Goal: Information Seeking & Learning: Learn about a topic

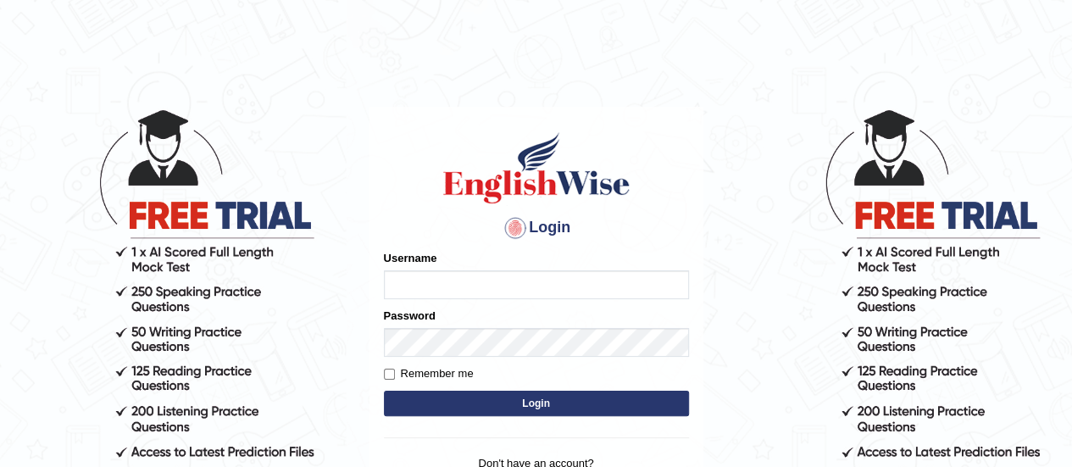
type input "AntoninoL"
click at [541, 294] on input "AntoninoL" at bounding box center [536, 284] width 305 height 29
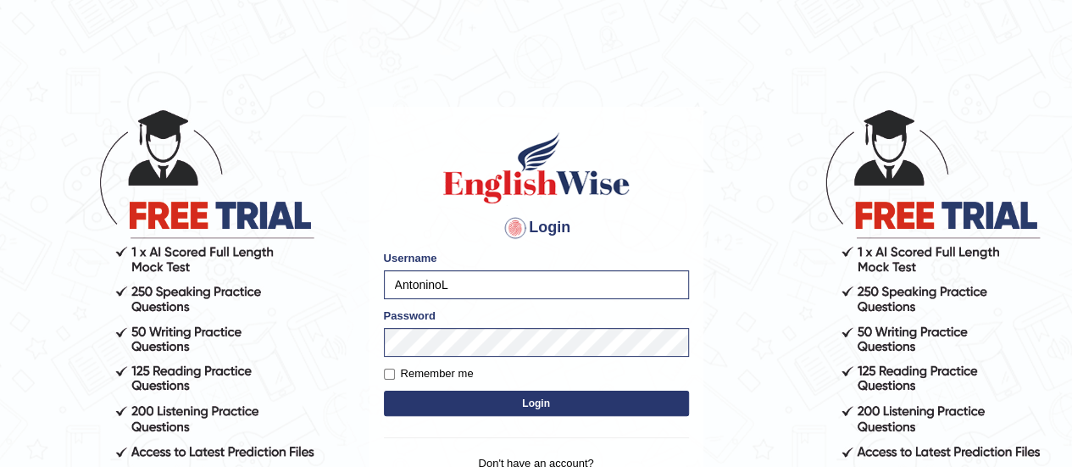
click at [522, 395] on button "Login" at bounding box center [536, 403] width 305 height 25
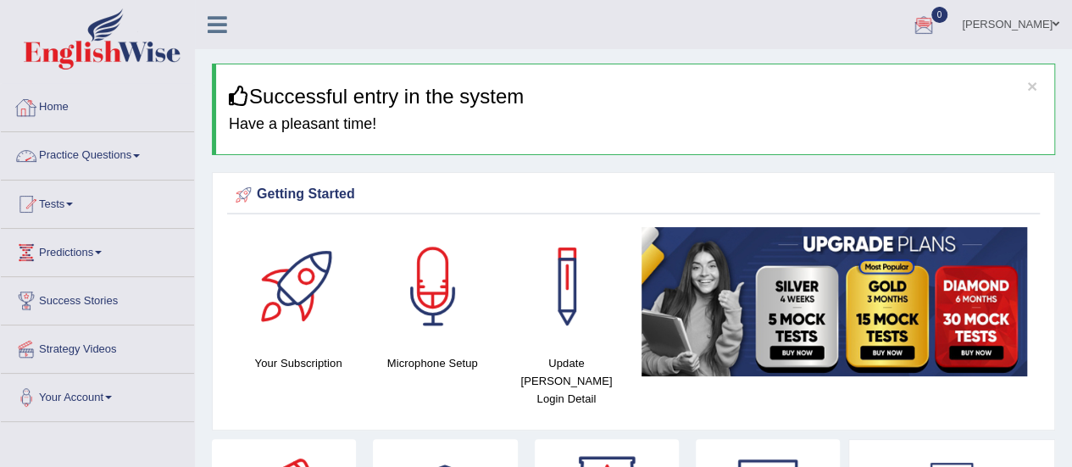
click at [102, 153] on link "Practice Questions" at bounding box center [97, 153] width 193 height 42
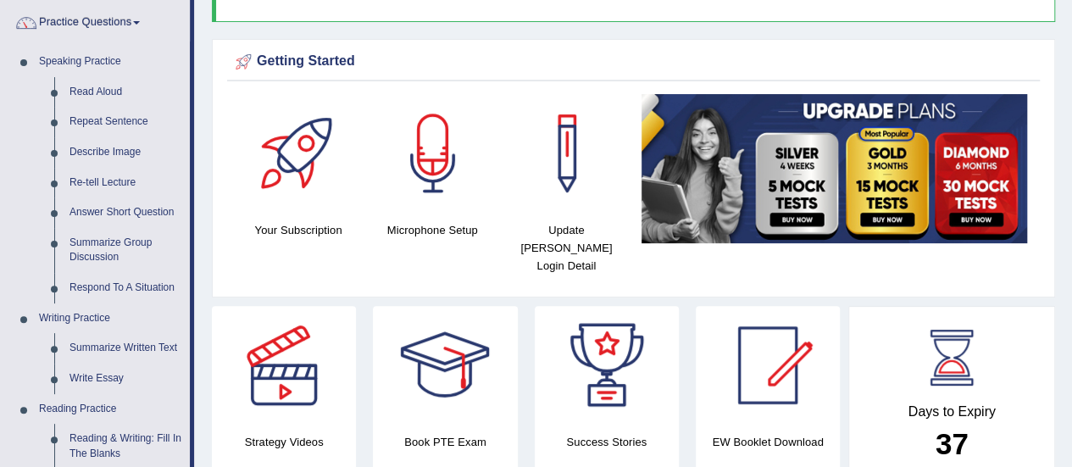
scroll to position [89, 0]
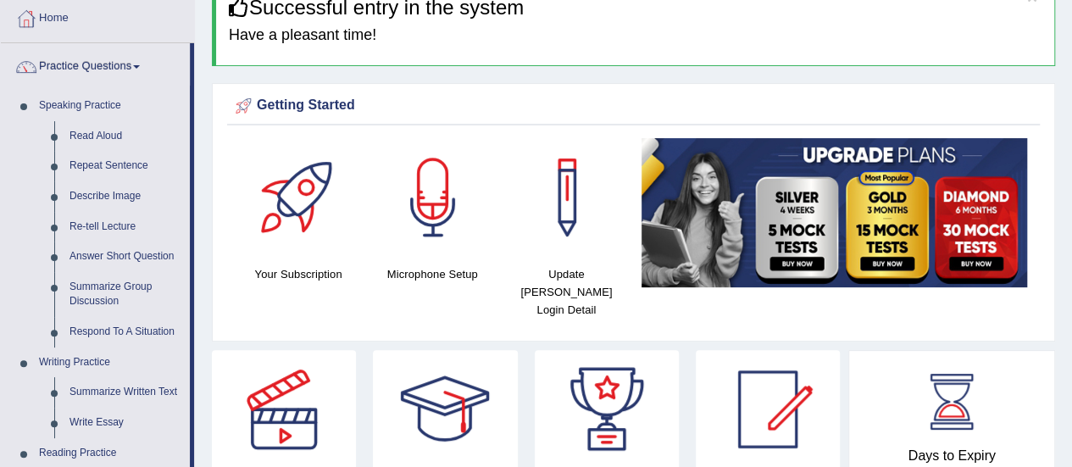
drag, startPoint x: 1064, startPoint y: 86, endPoint x: 1056, endPoint y: 59, distance: 28.2
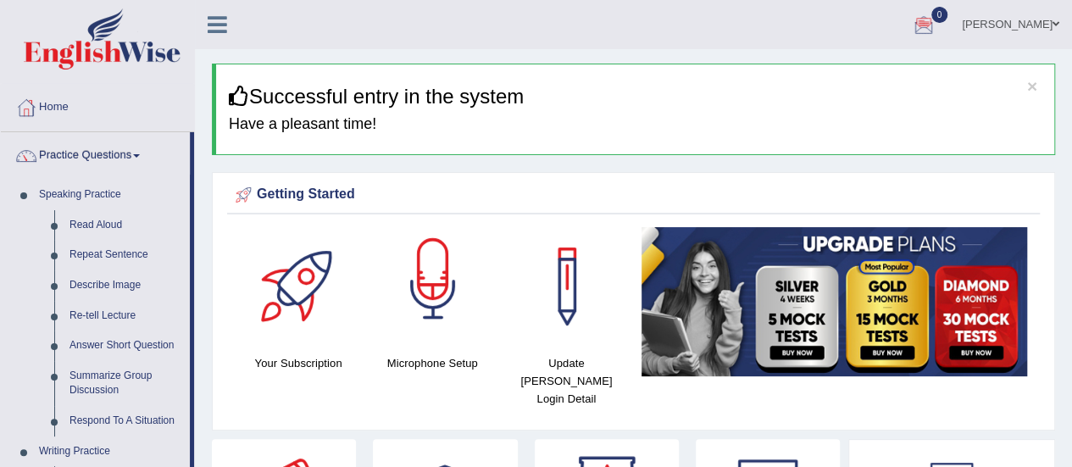
click at [419, 280] on div at bounding box center [433, 286] width 119 height 119
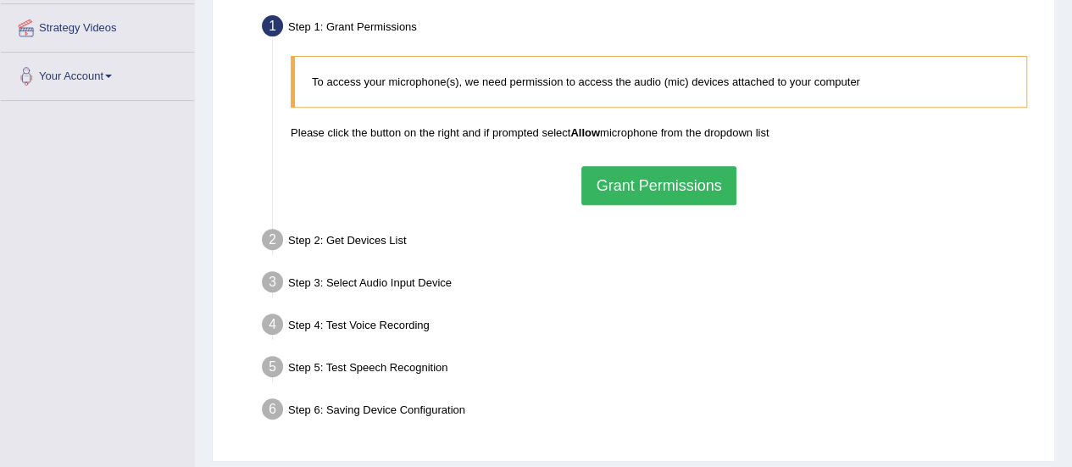
scroll to position [328, 0]
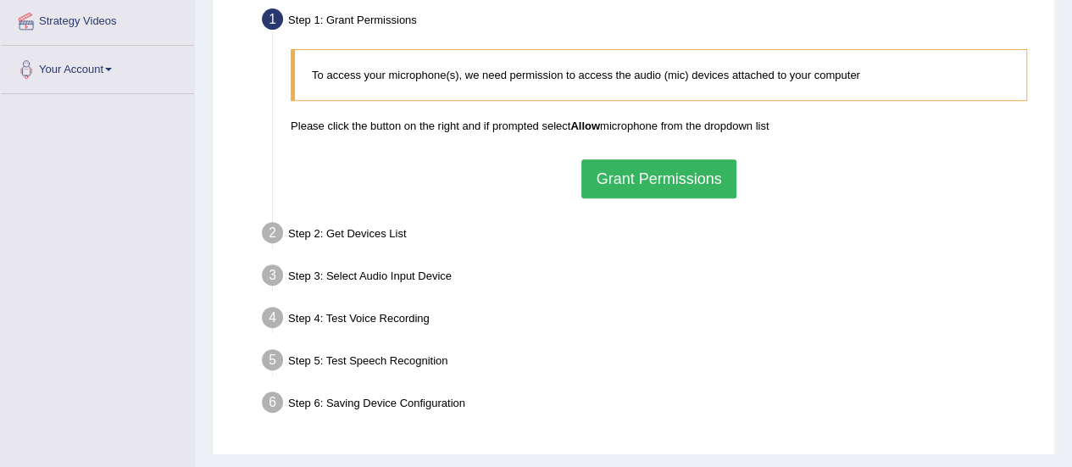
click at [661, 197] on div "To access your microphone(s), we need permission to access the audio (mic) devi…" at bounding box center [658, 123] width 753 height 165
click at [642, 177] on button "Grant Permissions" at bounding box center [658, 178] width 154 height 39
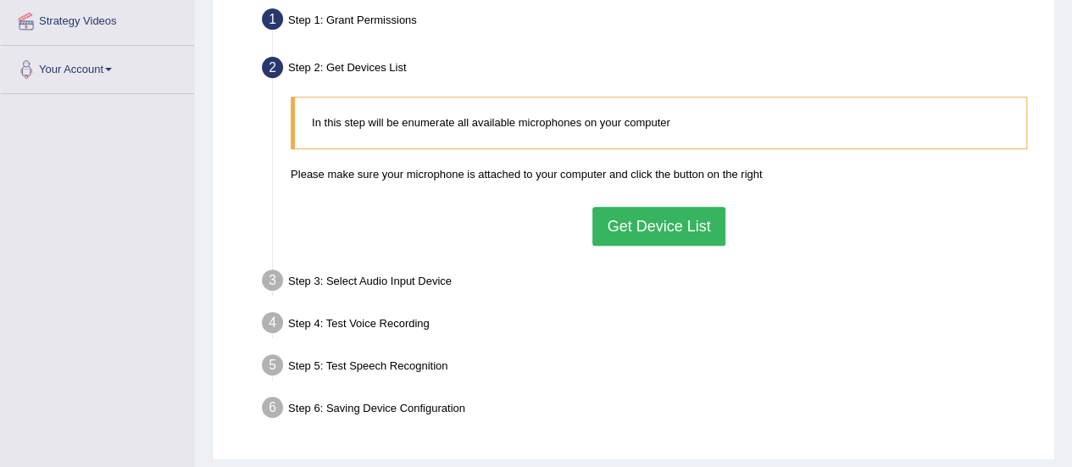
click at [644, 221] on button "Get Device List" at bounding box center [658, 226] width 132 height 39
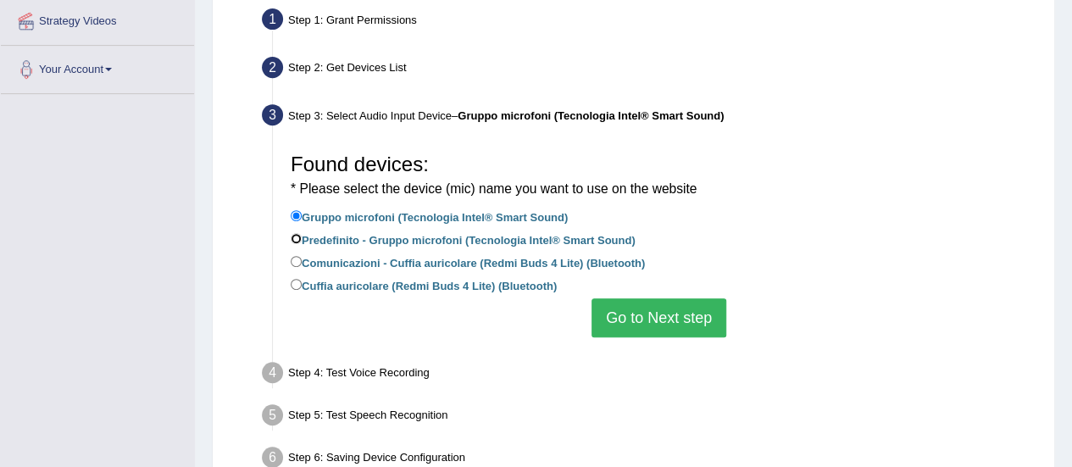
click at [295, 238] on input "Predefinito - Gruppo microfoni (Tecnologia Intel® Smart Sound)" at bounding box center [296, 238] width 11 height 11
radio input "true"
click at [653, 330] on button "Go to Next step" at bounding box center [658, 317] width 135 height 39
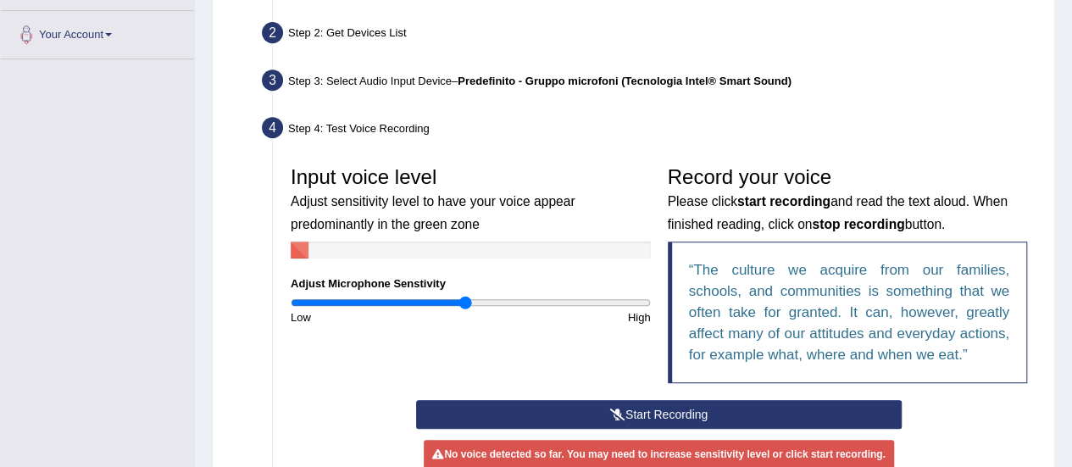
scroll to position [386, 0]
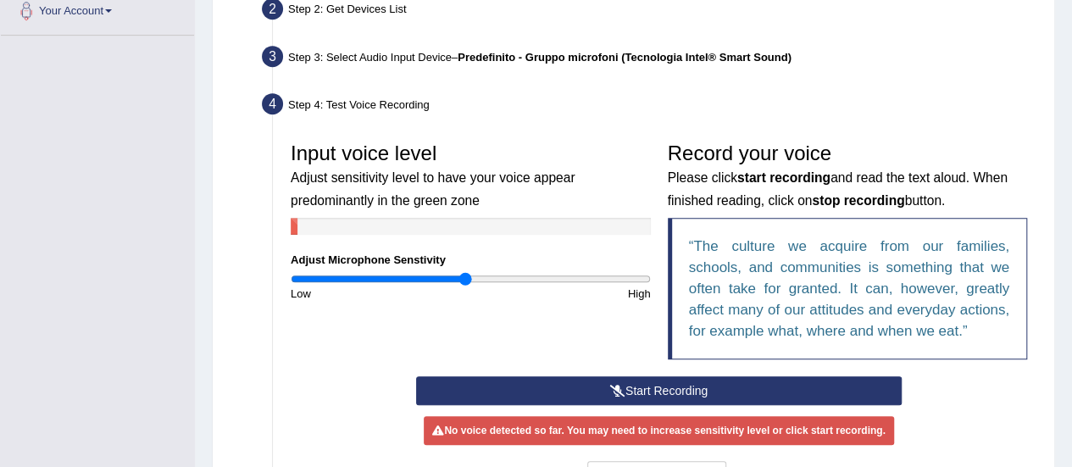
click at [678, 381] on button "Start Recording" at bounding box center [659, 390] width 486 height 29
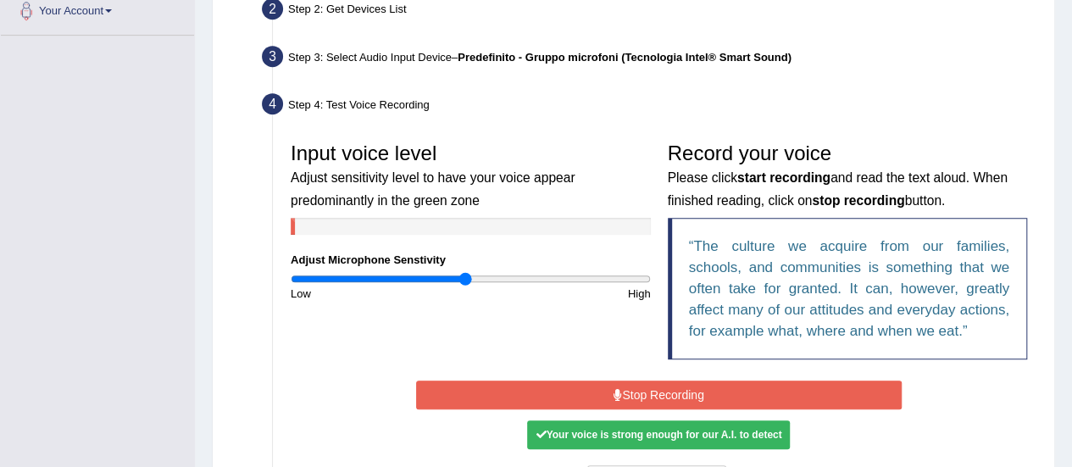
click at [556, 400] on button "Stop Recording" at bounding box center [659, 394] width 486 height 29
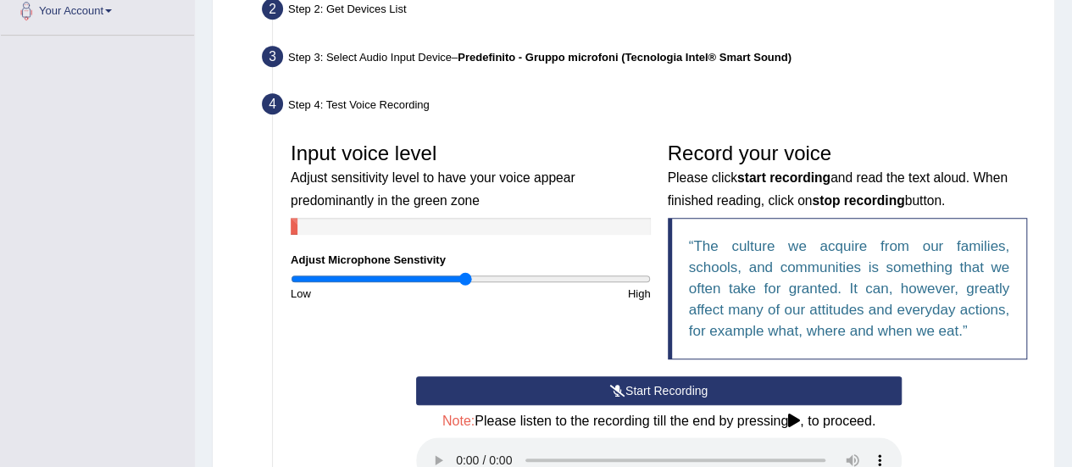
scroll to position [516, 0]
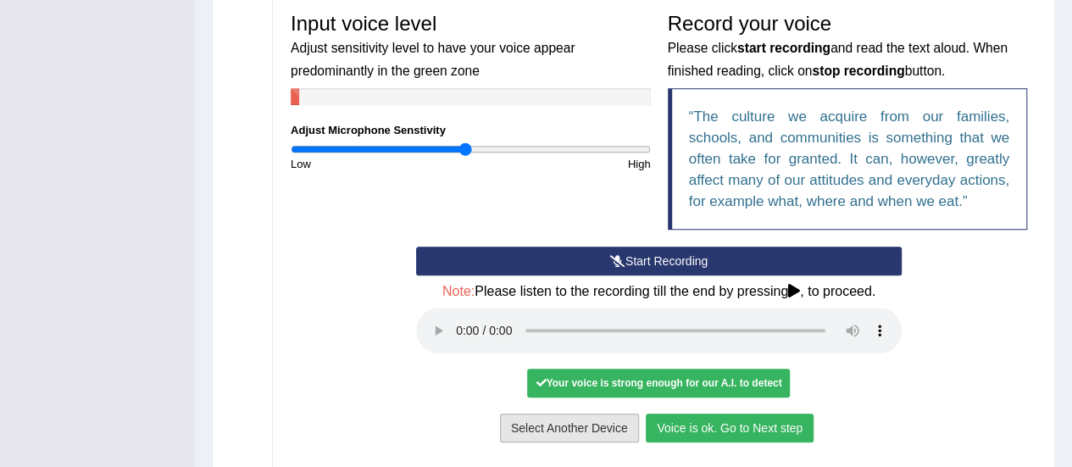
click at [585, 425] on button "Select Another Device" at bounding box center [569, 428] width 139 height 29
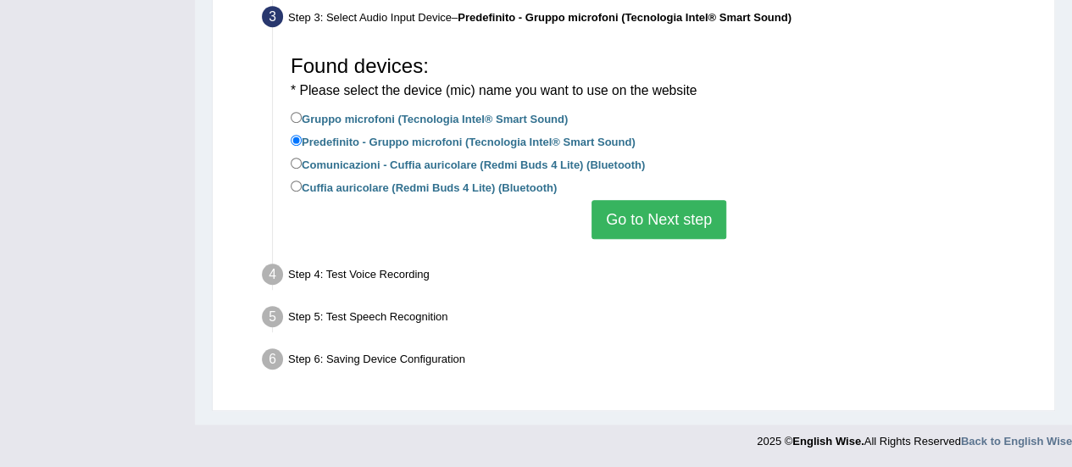
scroll to position [424, 0]
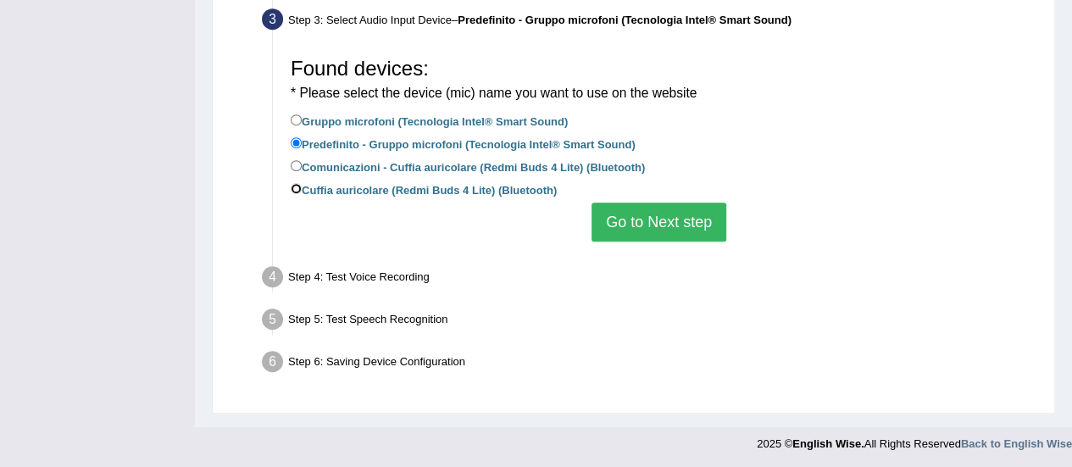
click at [297, 186] on input "Cuffia auricolare (Redmi Buds 4 Lite) (Bluetooth)" at bounding box center [296, 188] width 11 height 11
radio input "true"
click at [641, 221] on button "Go to Next step" at bounding box center [658, 222] width 135 height 39
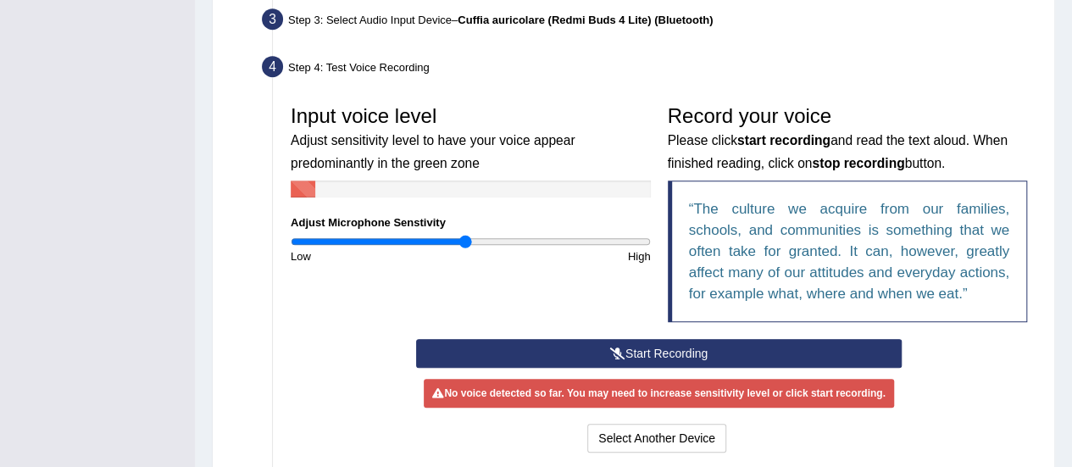
click at [653, 346] on button "Start Recording" at bounding box center [659, 353] width 486 height 29
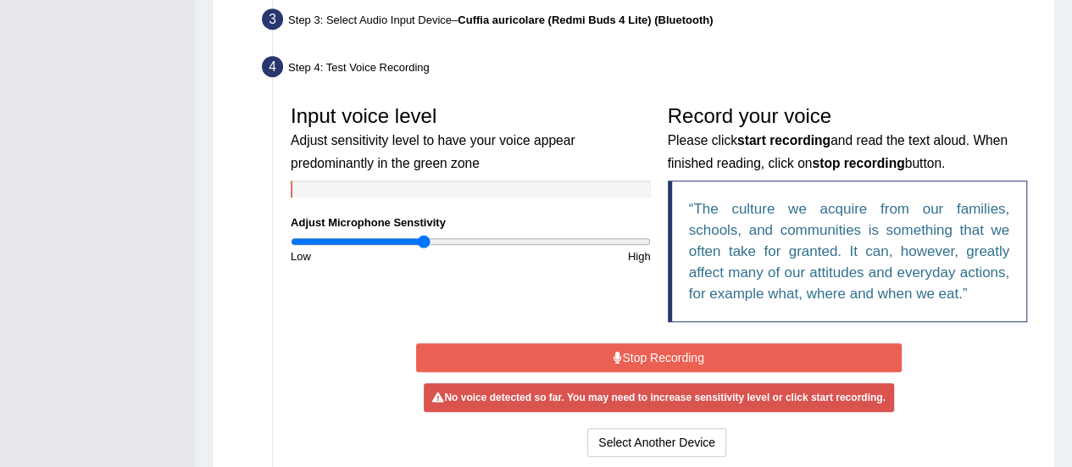
click at [425, 240] on input "range" at bounding box center [471, 242] width 360 height 14
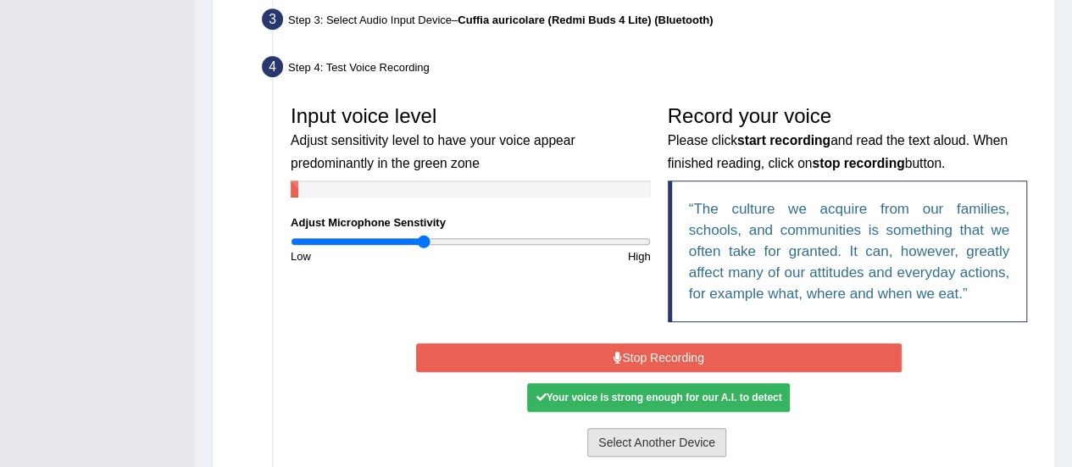
click at [659, 440] on button "Select Another Device" at bounding box center [656, 442] width 139 height 29
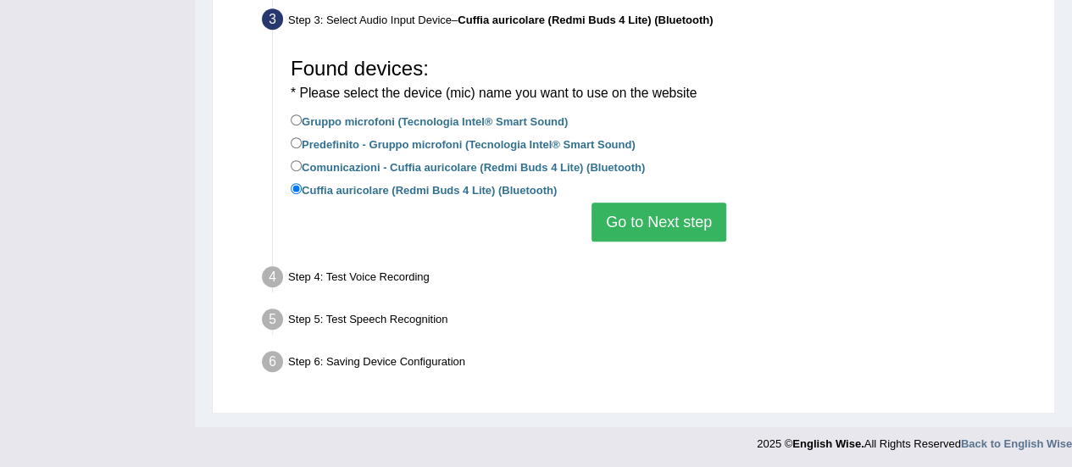
click at [650, 223] on button "Go to Next step" at bounding box center [658, 222] width 135 height 39
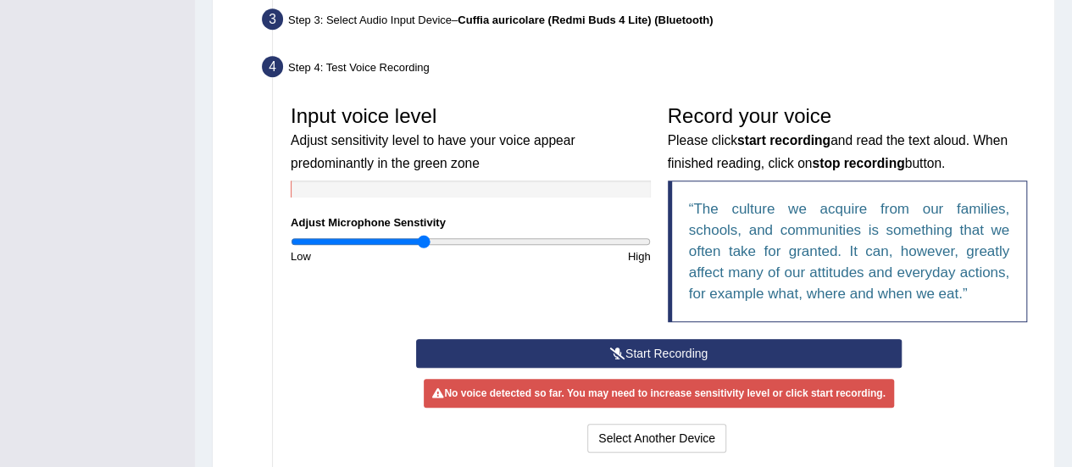
click at [648, 348] on button "Start Recording" at bounding box center [659, 353] width 486 height 29
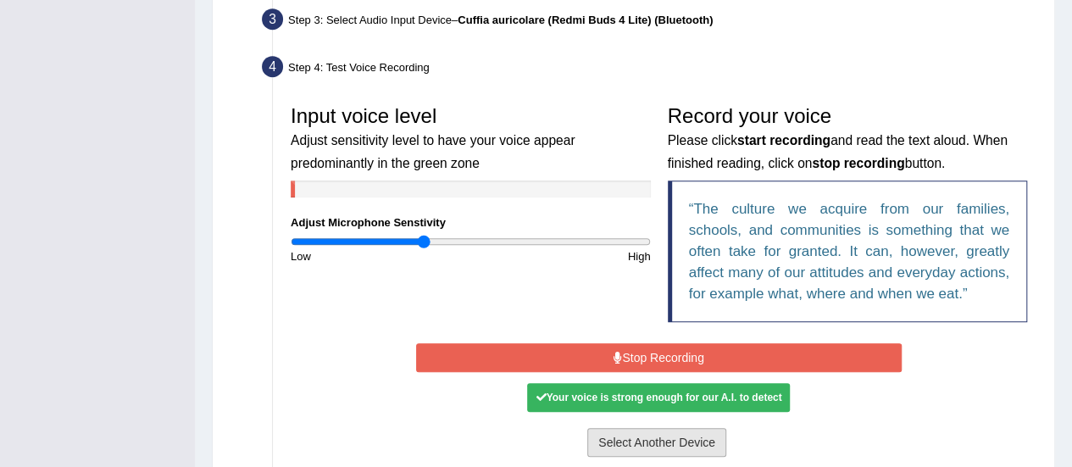
click at [675, 441] on button "Select Another Device" at bounding box center [656, 442] width 139 height 29
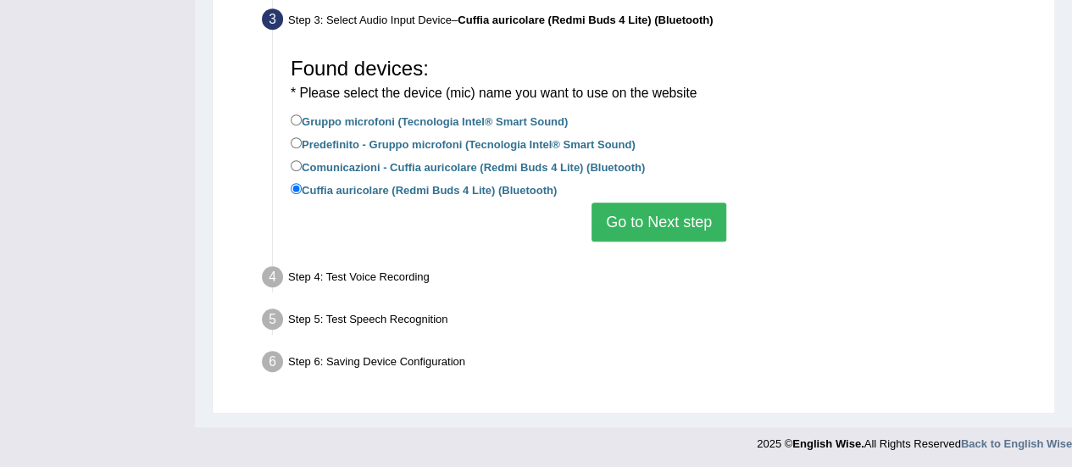
click at [654, 223] on button "Go to Next step" at bounding box center [658, 222] width 135 height 39
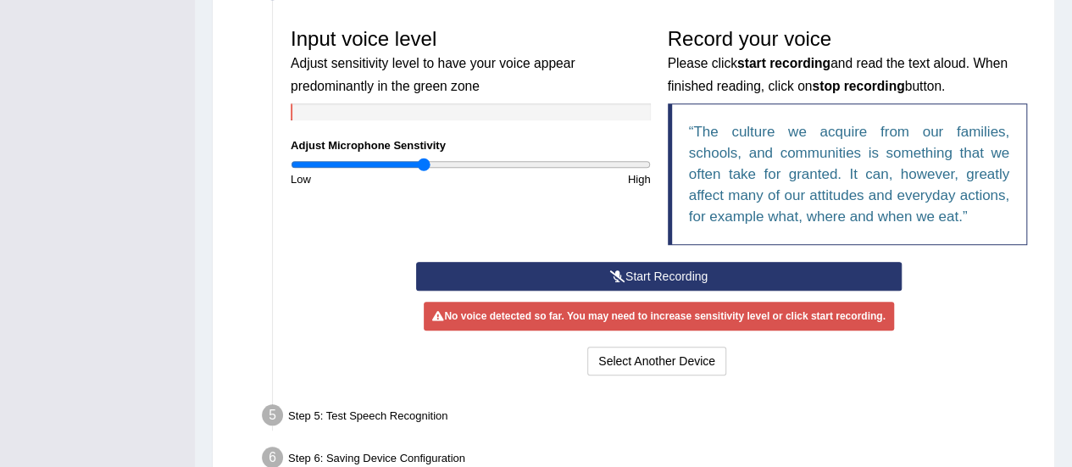
scroll to position [516, 0]
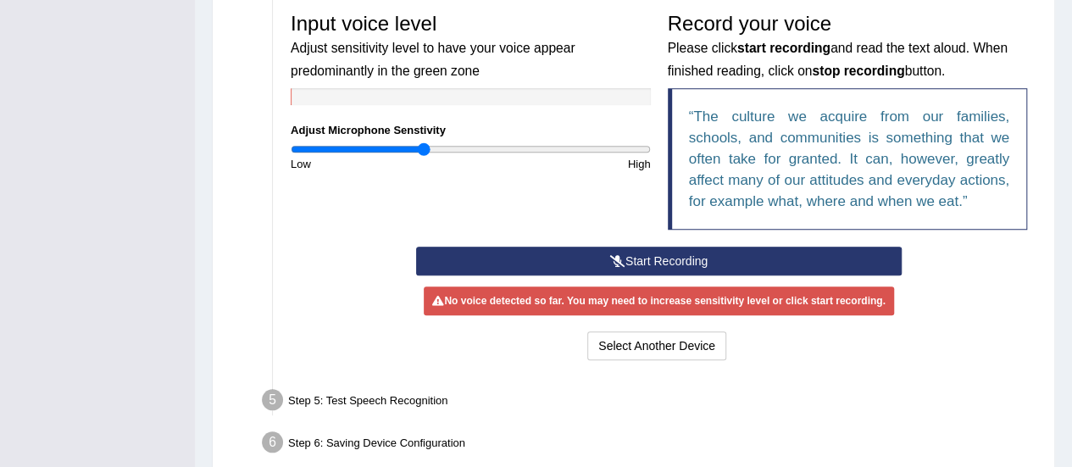
click at [765, 252] on button "Start Recording" at bounding box center [659, 261] width 486 height 29
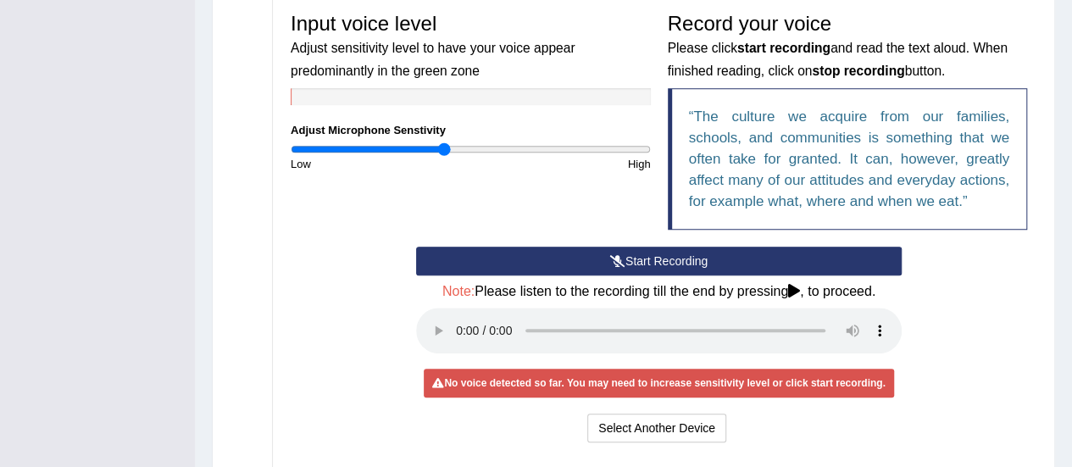
drag, startPoint x: 424, startPoint y: 152, endPoint x: 445, endPoint y: 147, distance: 21.6
click at [445, 147] on input "range" at bounding box center [471, 149] width 360 height 14
click at [453, 145] on input "range" at bounding box center [471, 149] width 360 height 14
drag, startPoint x: 449, startPoint y: 148, endPoint x: 427, endPoint y: 142, distance: 23.1
click at [427, 142] on input "range" at bounding box center [471, 149] width 360 height 14
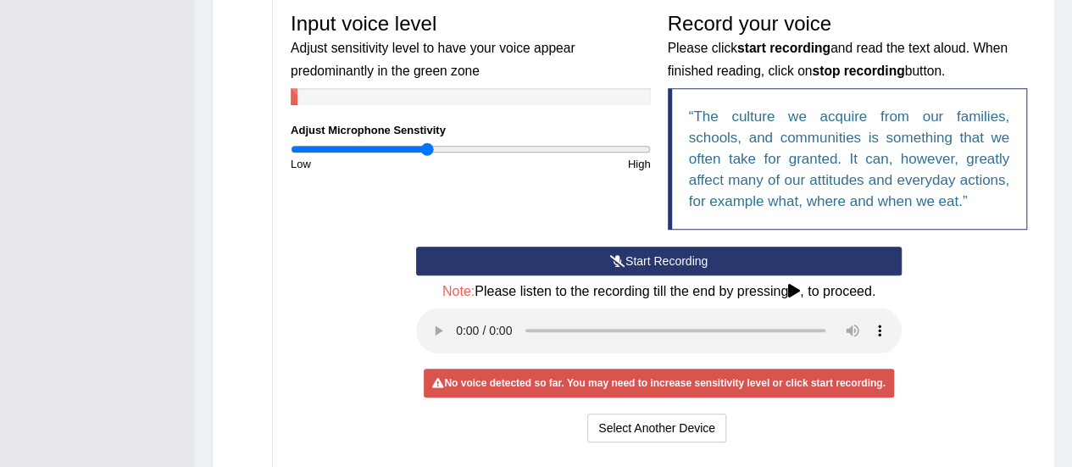
click at [492, 249] on button "Start Recording" at bounding box center [659, 261] width 486 height 29
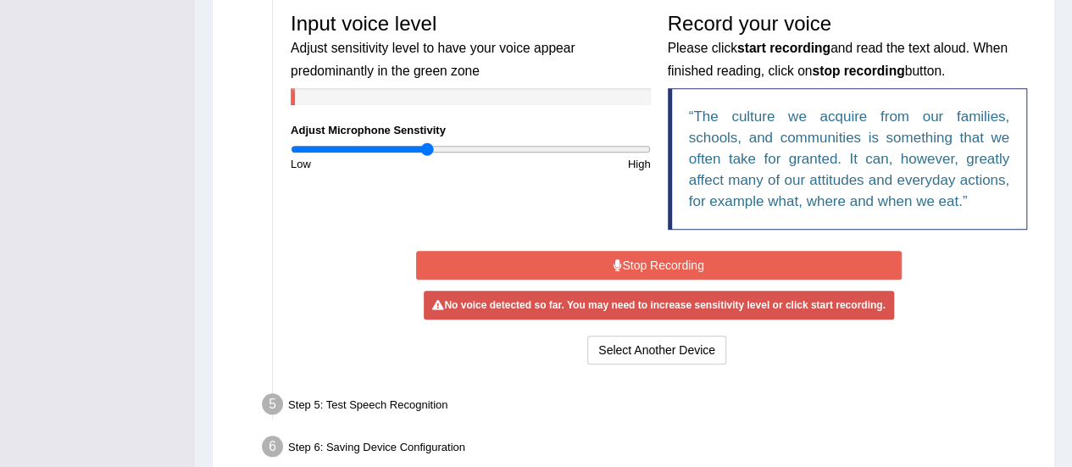
click at [476, 264] on button "Stop Recording" at bounding box center [659, 265] width 486 height 29
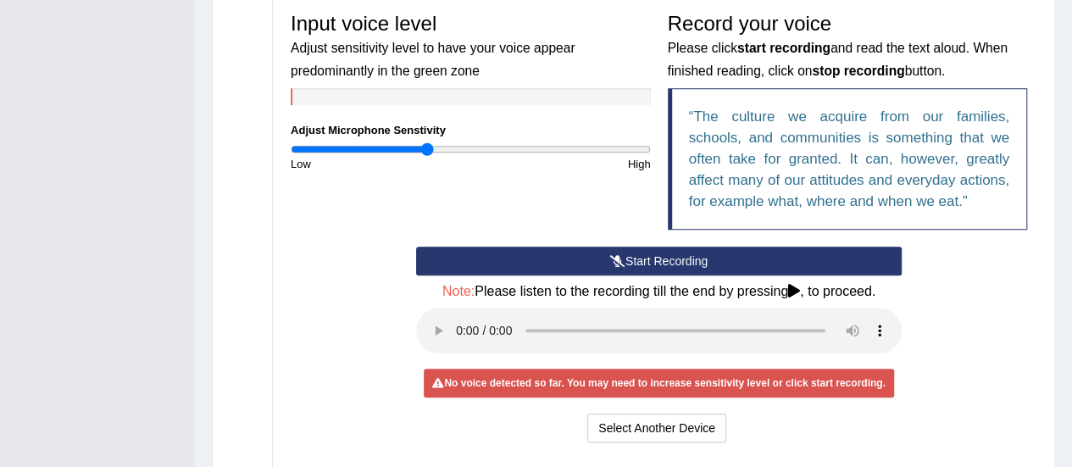
click at [504, 258] on button "Start Recording" at bounding box center [659, 261] width 486 height 29
drag, startPoint x: 429, startPoint y: 149, endPoint x: 447, endPoint y: 147, distance: 18.7
type input "0.88"
click at [447, 147] on input "range" at bounding box center [471, 149] width 360 height 14
click at [625, 425] on button "Select Another Device" at bounding box center [656, 428] width 139 height 29
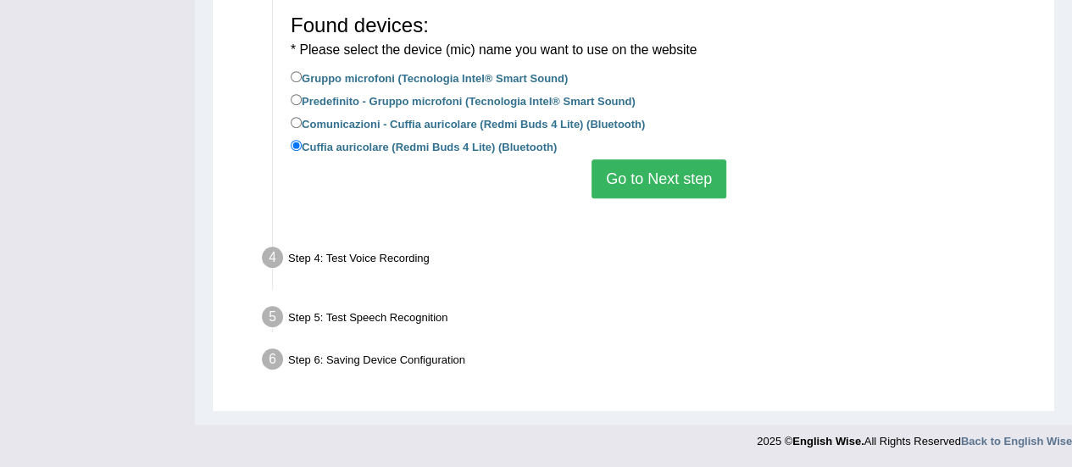
scroll to position [424, 0]
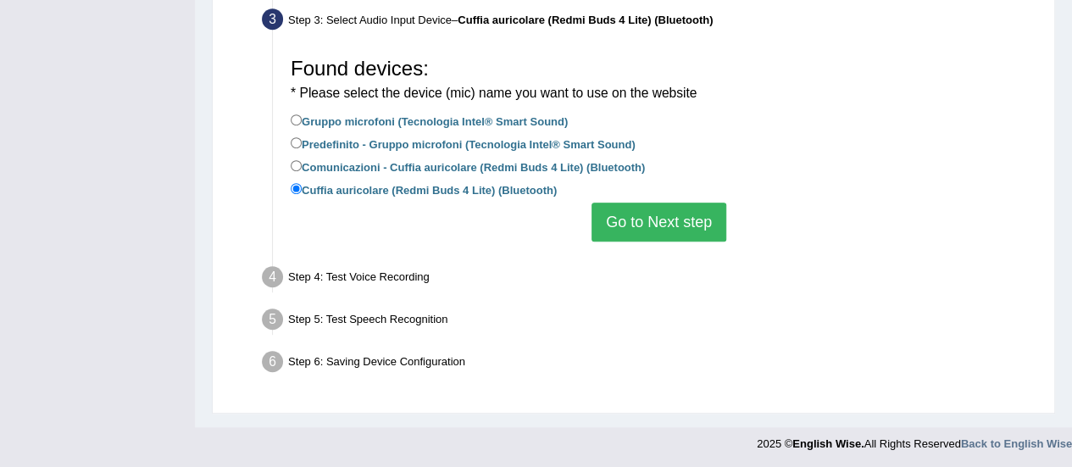
click at [304, 176] on li "Comunicazioni - Cuffia auricolare (Redmi Buds 4 Lite) (Bluetooth)" at bounding box center [659, 168] width 736 height 23
click at [328, 194] on label "Cuffia auricolare (Redmi Buds 4 Lite) (Bluetooth)" at bounding box center [424, 189] width 266 height 19
click at [302, 194] on input "Cuffia auricolare (Redmi Buds 4 Lite) (Bluetooth)" at bounding box center [296, 188] width 11 height 11
click at [296, 169] on input "Comunicazioni - Cuffia auricolare (Redmi Buds 4 Lite) (Bluetooth)" at bounding box center [296, 165] width 11 height 11
radio input "true"
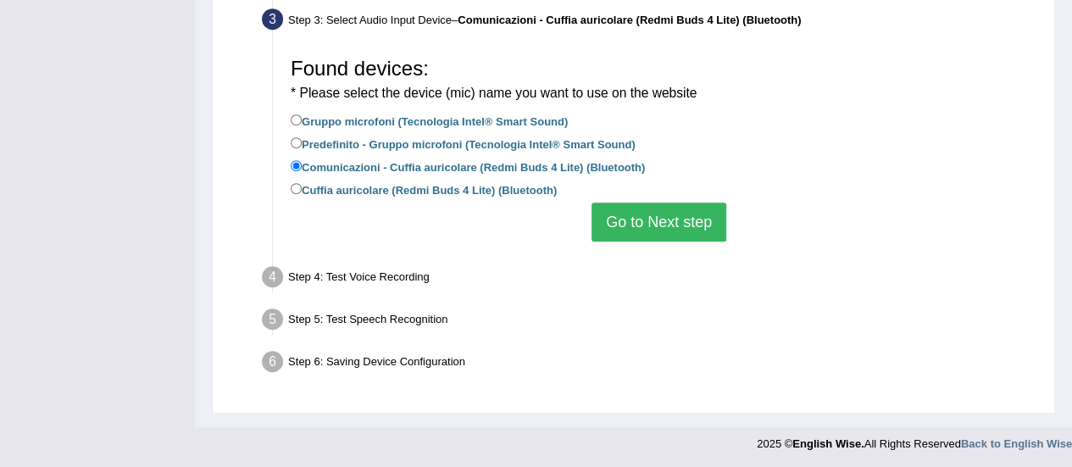
click at [621, 216] on button "Go to Next step" at bounding box center [658, 222] width 135 height 39
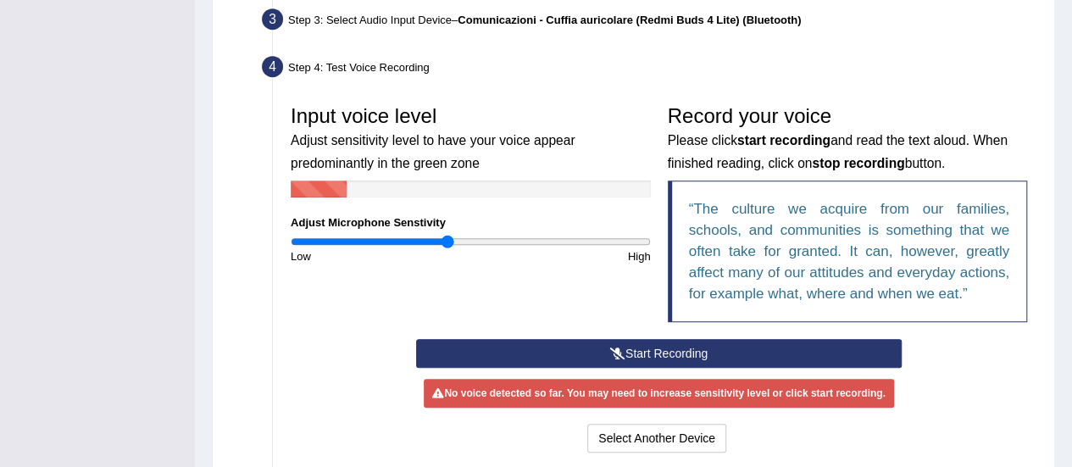
click at [586, 352] on button "Start Recording" at bounding box center [659, 353] width 486 height 29
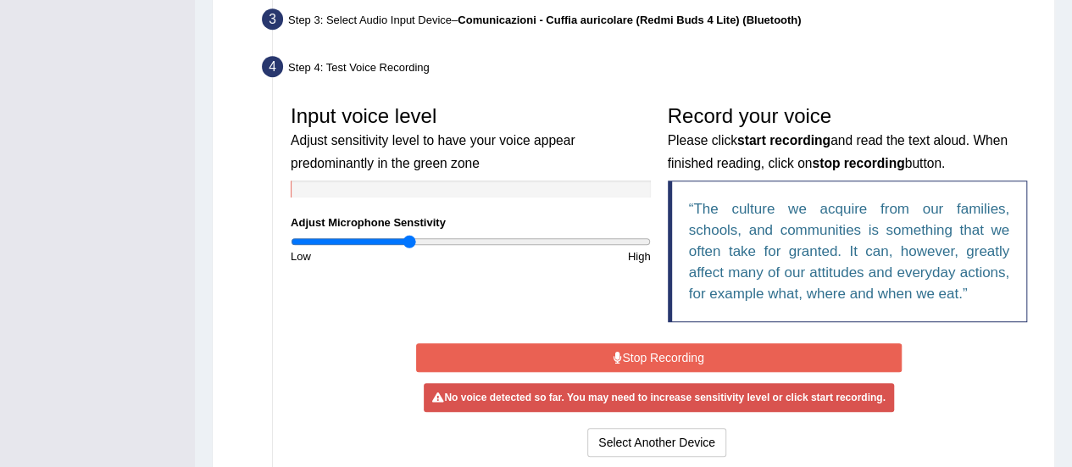
drag, startPoint x: 448, startPoint y: 236, endPoint x: 410, endPoint y: 233, distance: 38.3
type input "0.66"
click at [410, 235] on input "range" at bounding box center [471, 242] width 360 height 14
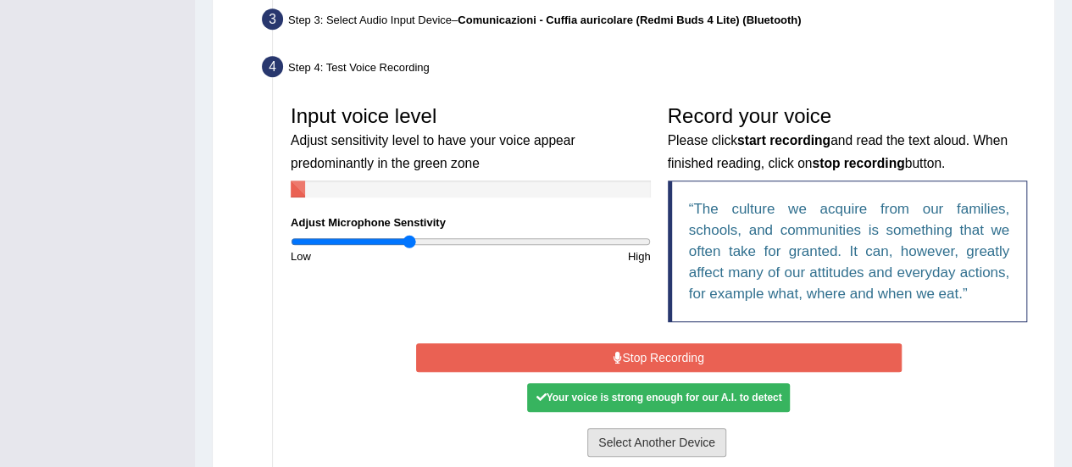
click at [683, 433] on button "Select Another Device" at bounding box center [656, 442] width 139 height 29
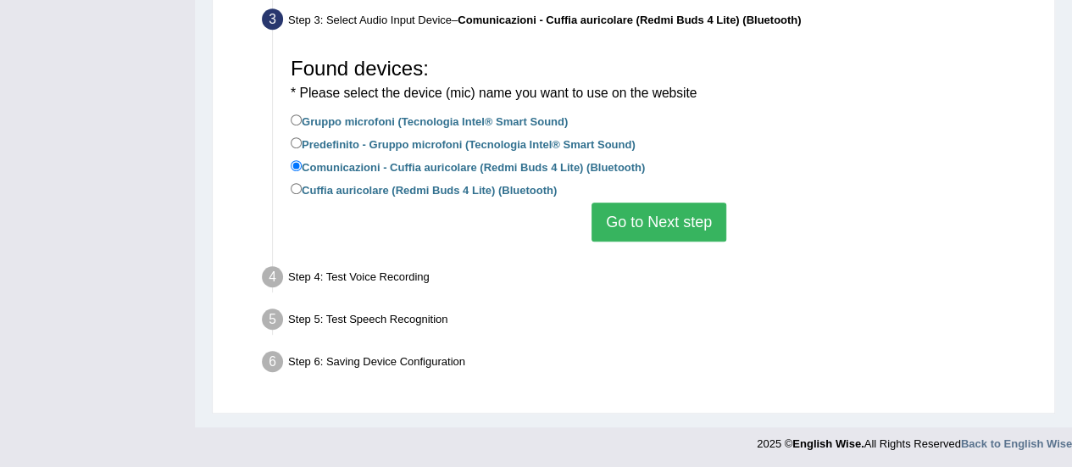
click at [644, 217] on button "Go to Next step" at bounding box center [658, 222] width 135 height 39
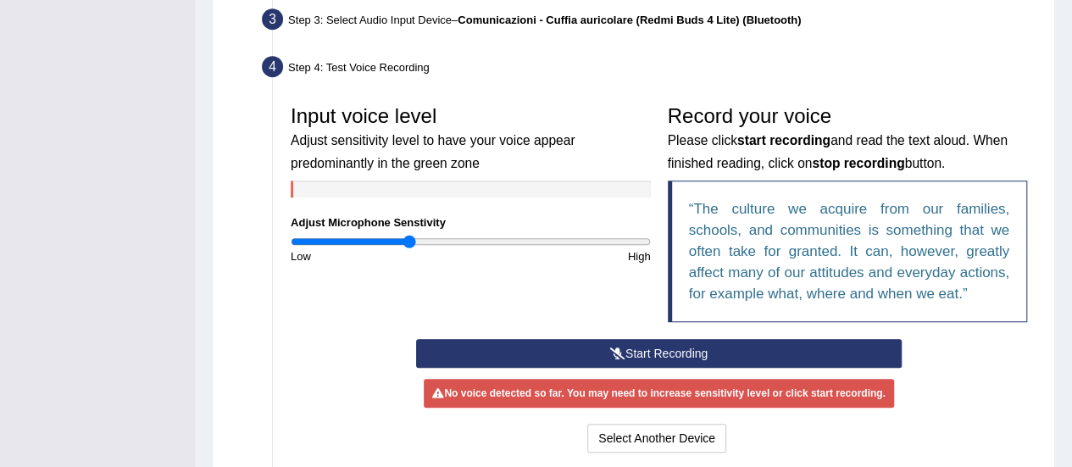
click at [621, 354] on icon at bounding box center [617, 353] width 15 height 12
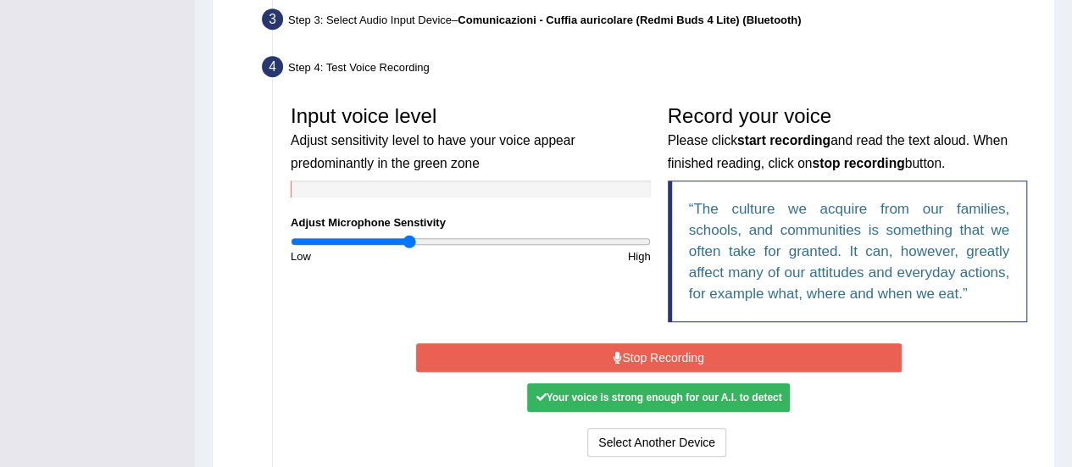
click at [673, 359] on button "Stop Recording" at bounding box center [659, 357] width 486 height 29
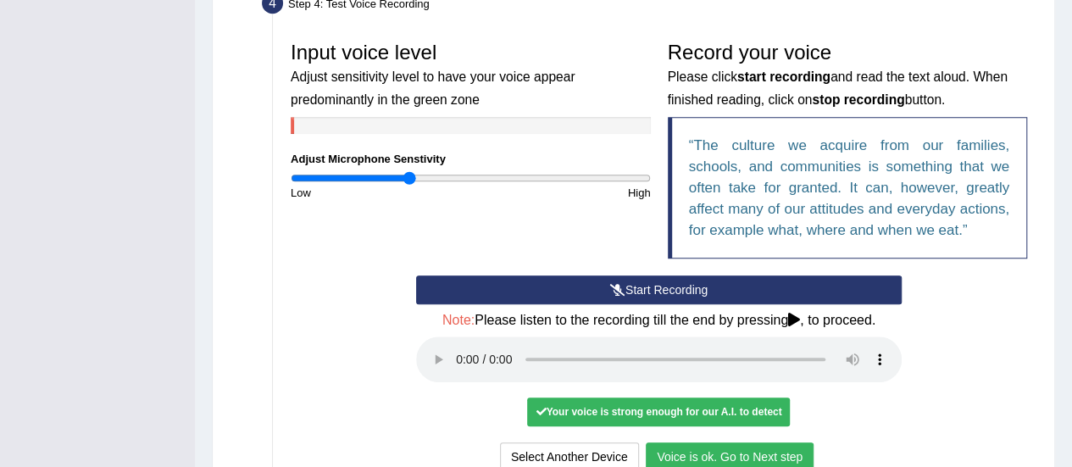
scroll to position [497, 0]
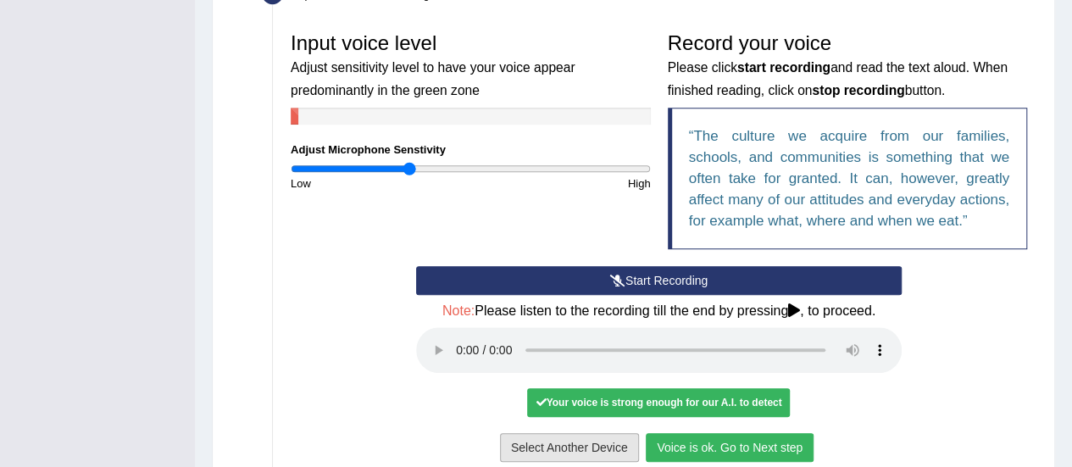
click at [589, 436] on button "Select Another Device" at bounding box center [569, 447] width 139 height 29
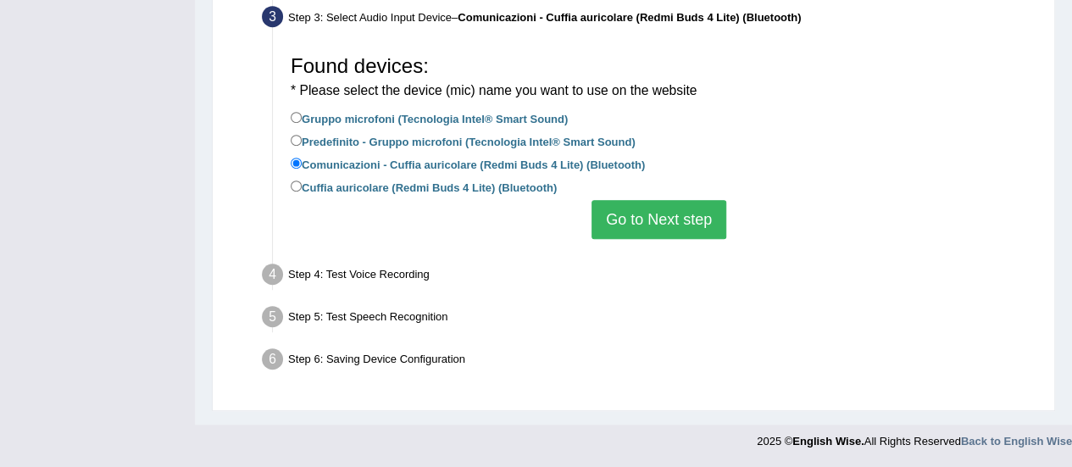
scroll to position [424, 0]
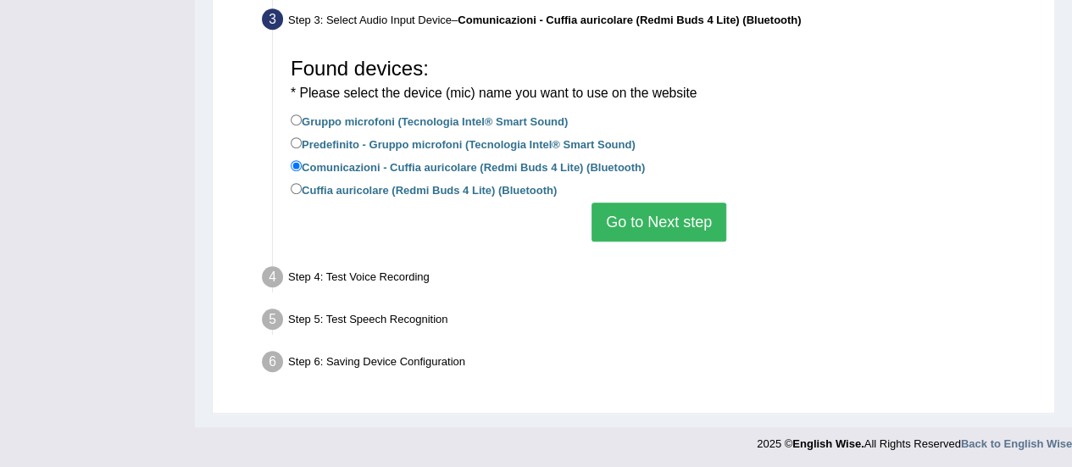
click at [333, 142] on label "Predefinito - Gruppo microfoni (Tecnologia Intel® Smart Sound)" at bounding box center [463, 143] width 345 height 19
click at [302, 142] on input "Predefinito - Gruppo microfoni (Tecnologia Intel® Smart Sound)" at bounding box center [296, 142] width 11 height 11
radio input "true"
click at [651, 218] on button "Go to Next step" at bounding box center [658, 222] width 135 height 39
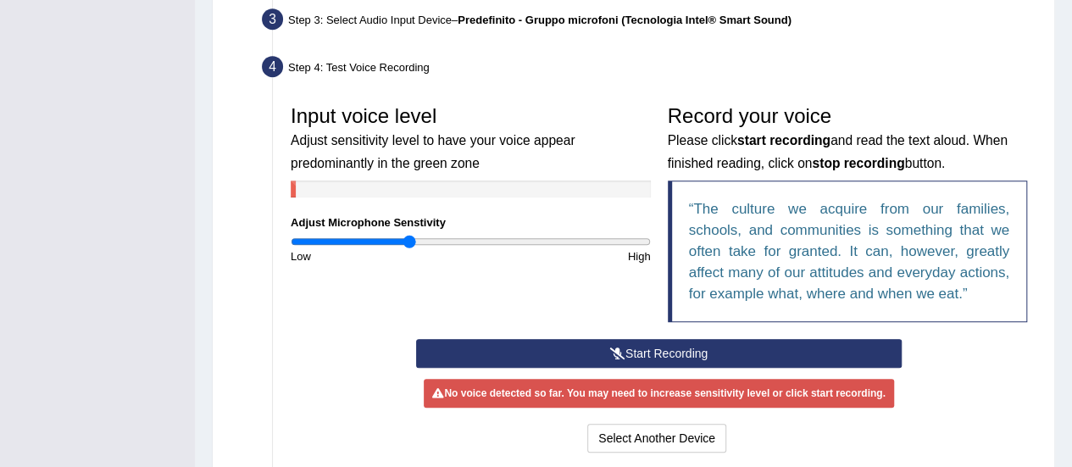
click at [620, 354] on icon at bounding box center [617, 353] width 15 height 12
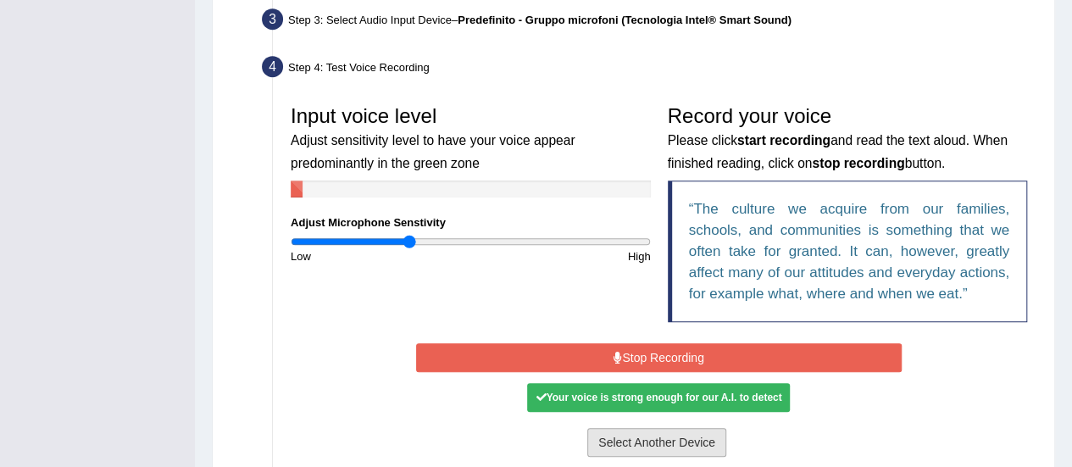
click at [653, 449] on button "Select Another Device" at bounding box center [656, 442] width 139 height 29
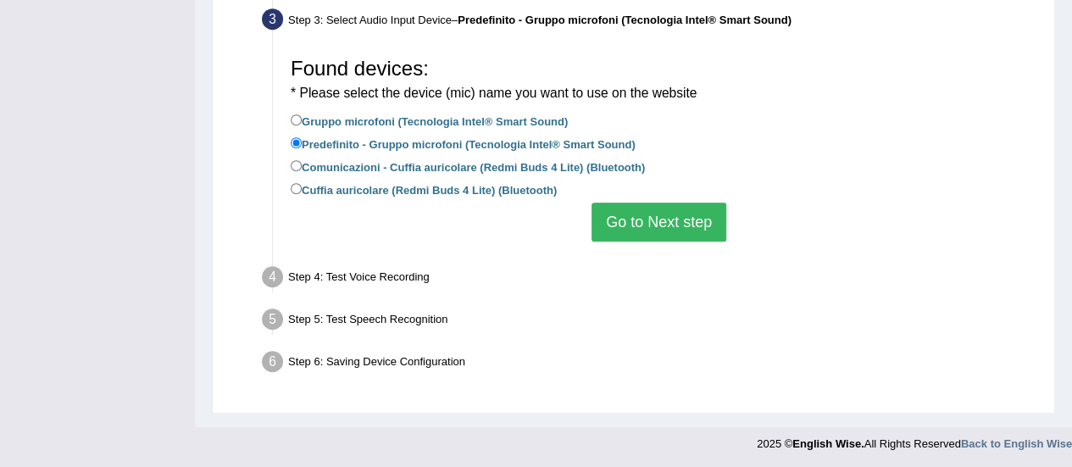
click at [630, 207] on button "Go to Next step" at bounding box center [658, 222] width 135 height 39
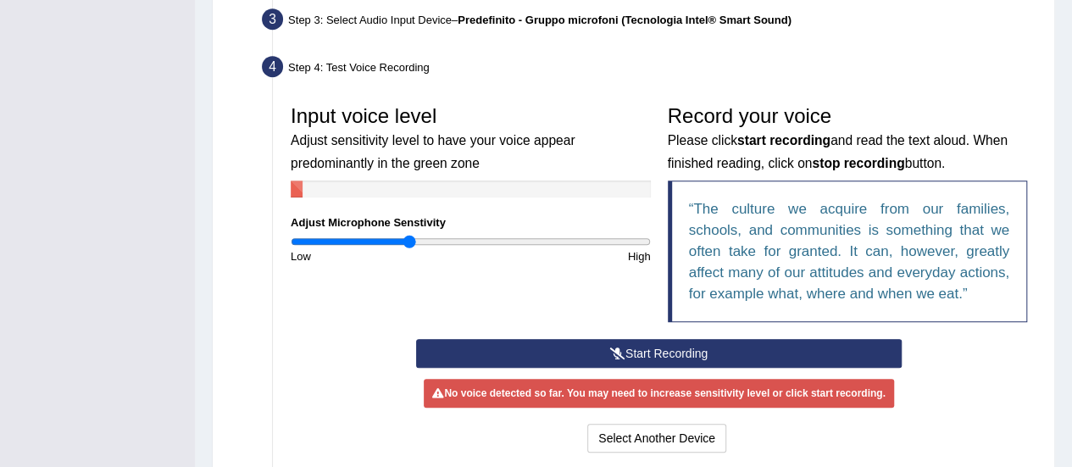
click at [617, 357] on button "Start Recording" at bounding box center [659, 353] width 486 height 29
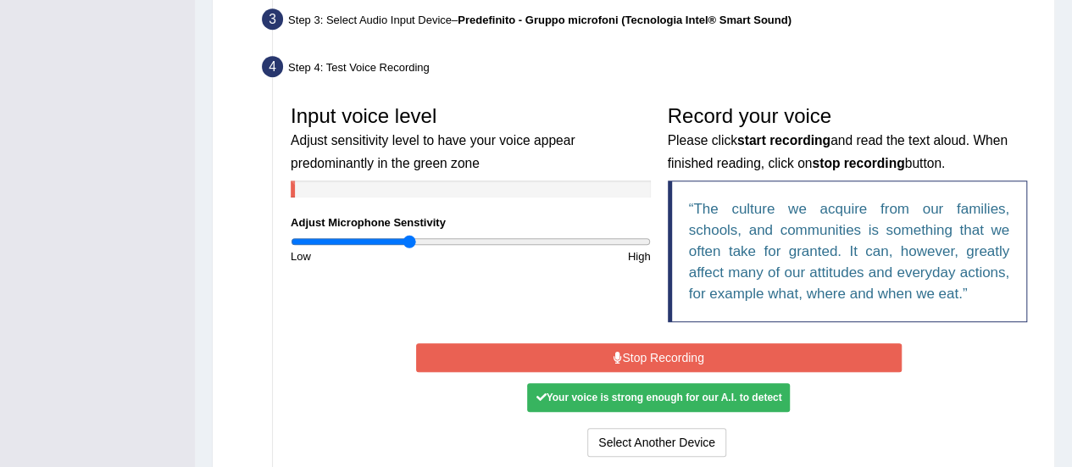
click at [680, 348] on button "Stop Recording" at bounding box center [659, 357] width 486 height 29
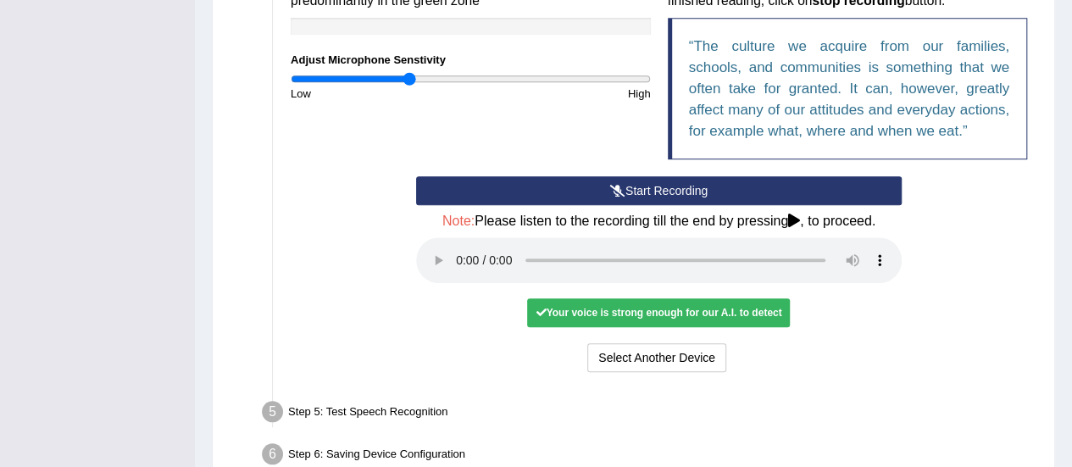
scroll to position [596, 0]
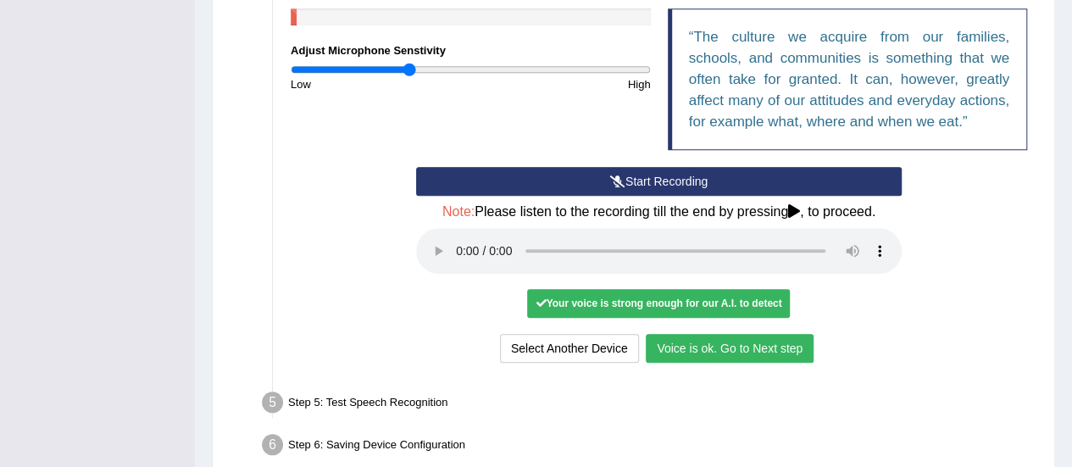
click at [745, 347] on button "Voice is ok. Go to Next step" at bounding box center [730, 348] width 168 height 29
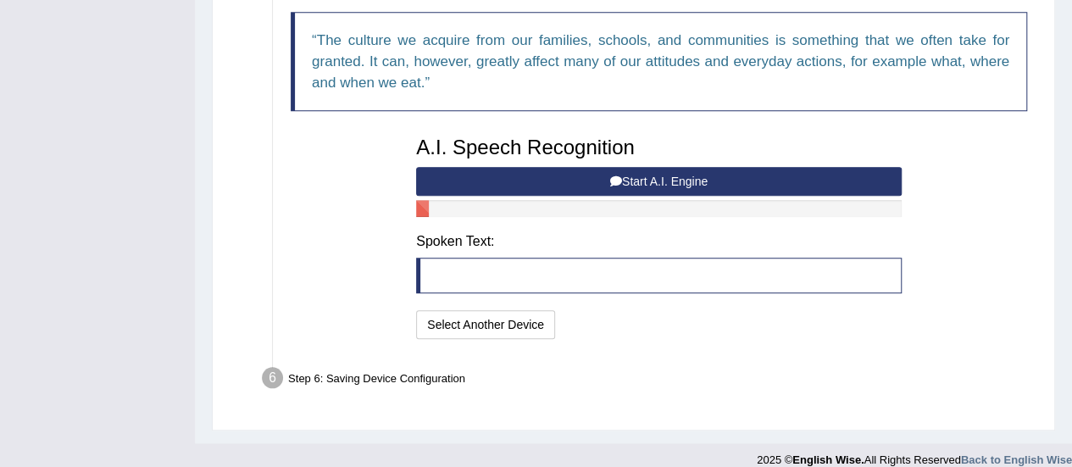
click at [545, 169] on button "Start A.I. Engine" at bounding box center [659, 181] width 486 height 29
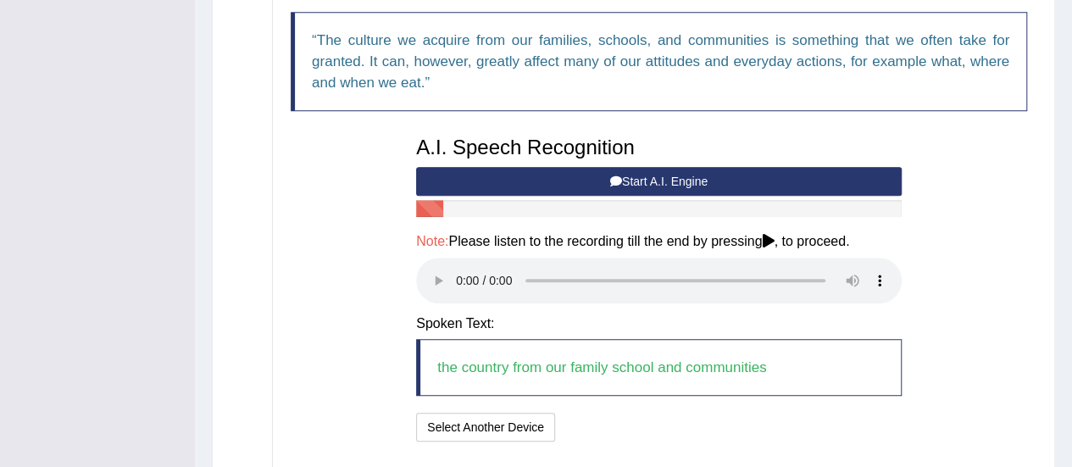
click at [536, 175] on button "Start A.I. Engine" at bounding box center [659, 181] width 486 height 29
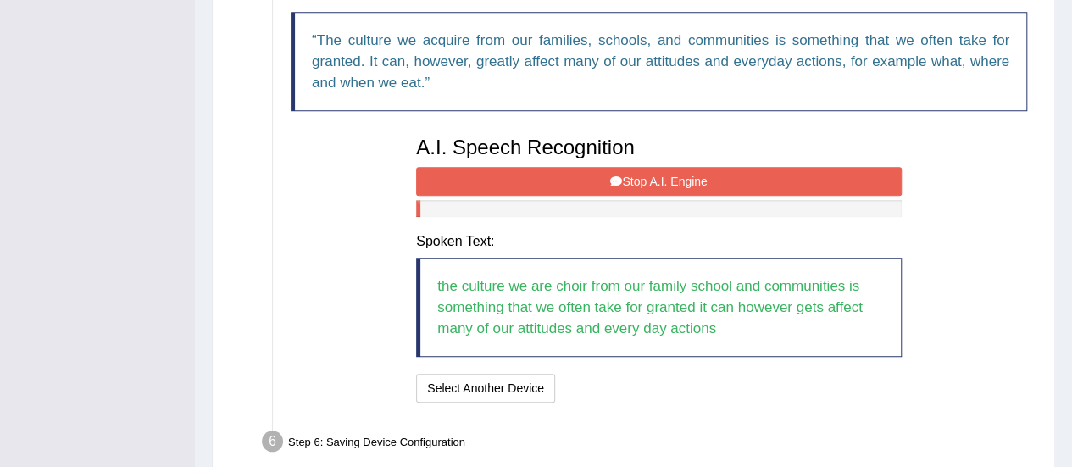
click at [600, 173] on button "Stop A.I. Engine" at bounding box center [659, 181] width 486 height 29
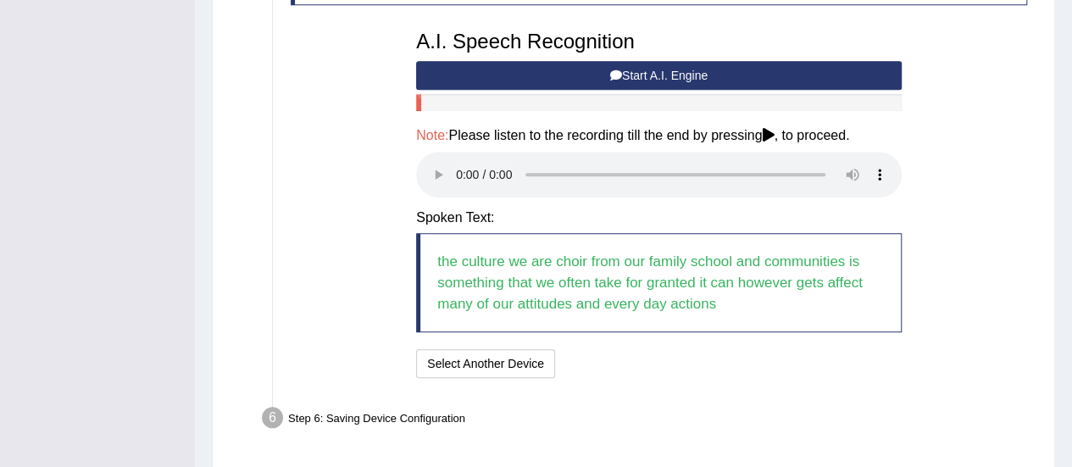
scroll to position [705, 0]
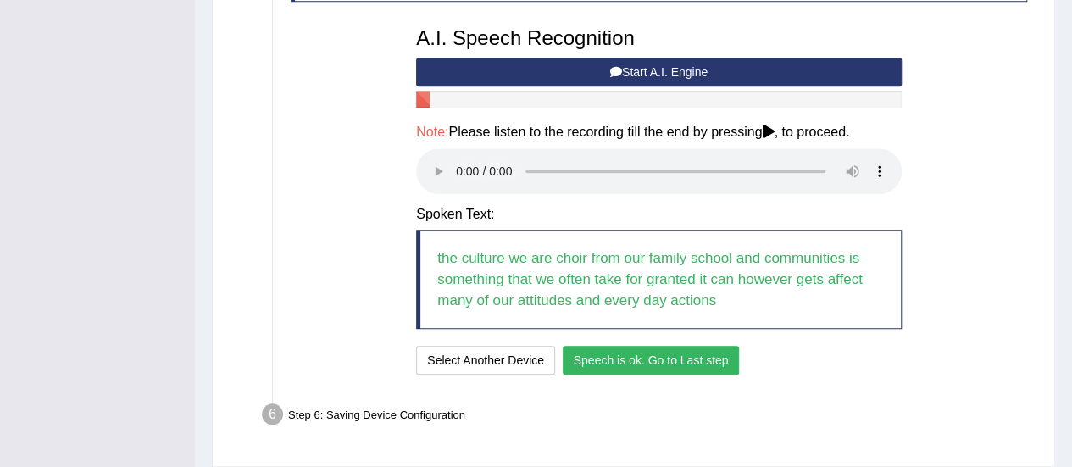
click at [603, 355] on button "Speech is ok. Go to Last step" at bounding box center [651, 360] width 177 height 29
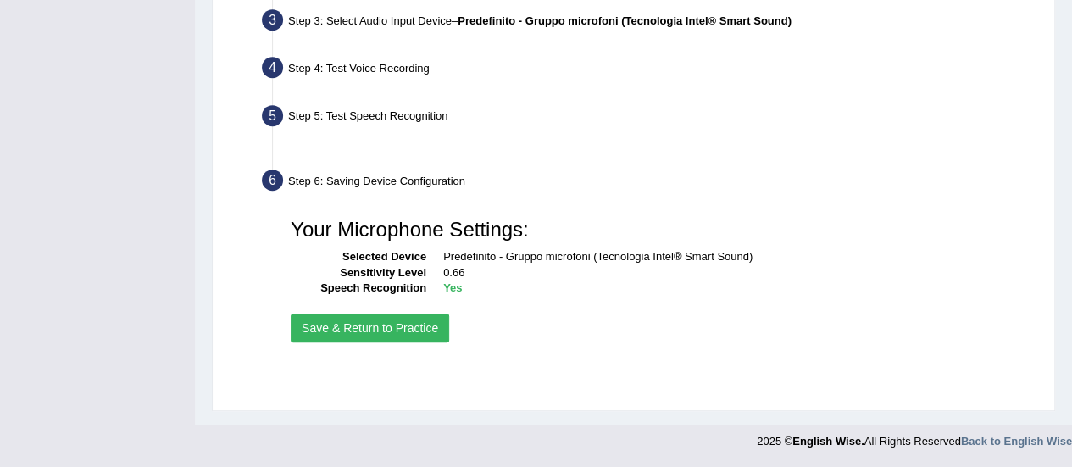
scroll to position [422, 0]
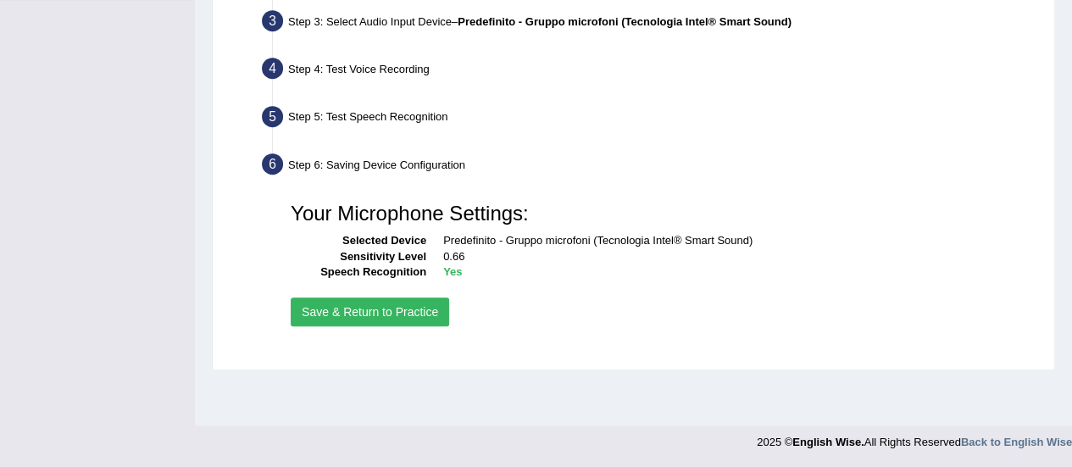
click at [401, 309] on button "Save & Return to Practice" at bounding box center [370, 311] width 158 height 29
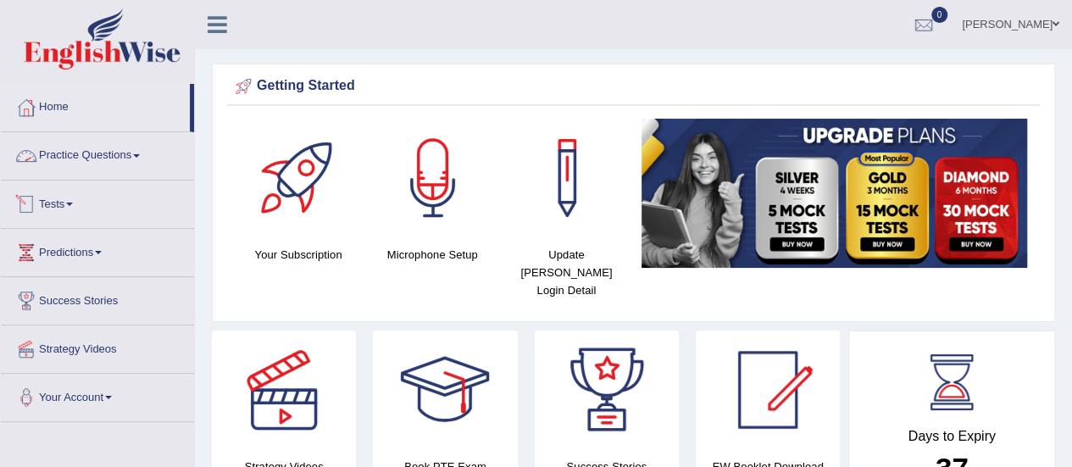
click at [83, 153] on link "Practice Questions" at bounding box center [97, 153] width 193 height 42
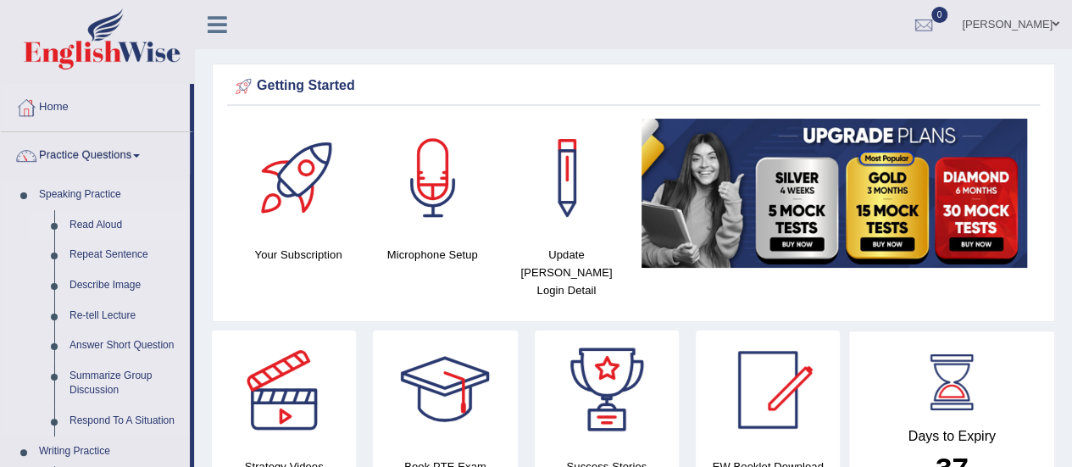
click at [97, 230] on link "Read Aloud" at bounding box center [126, 225] width 128 height 31
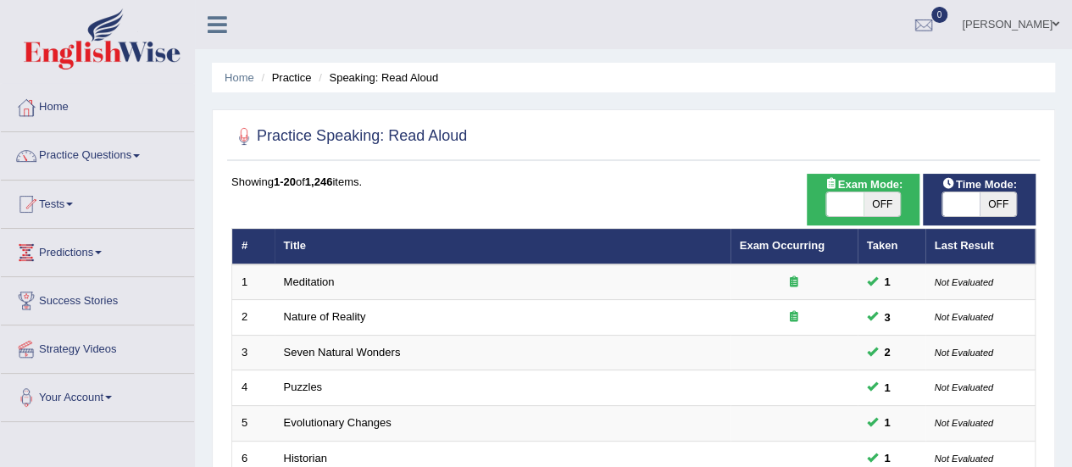
scroll to position [647, 0]
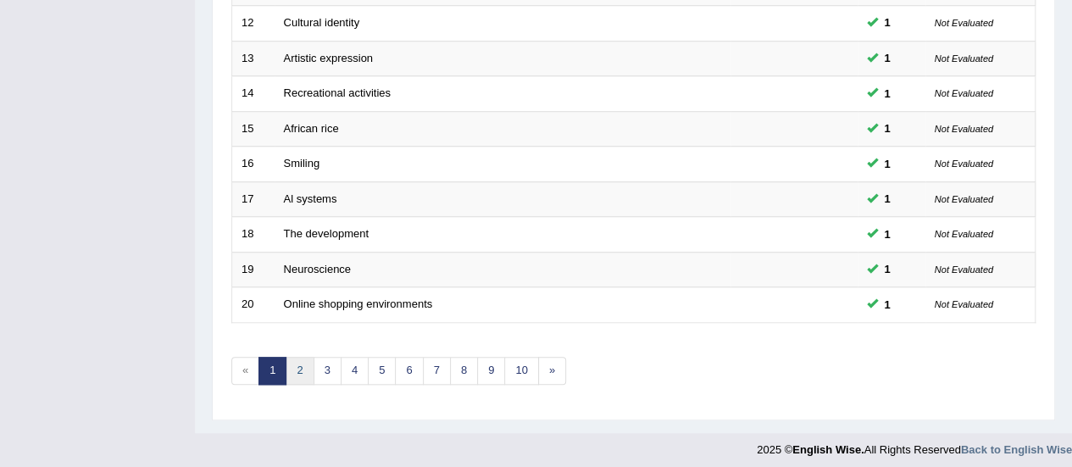
click at [304, 369] on link "2" at bounding box center [300, 371] width 28 height 28
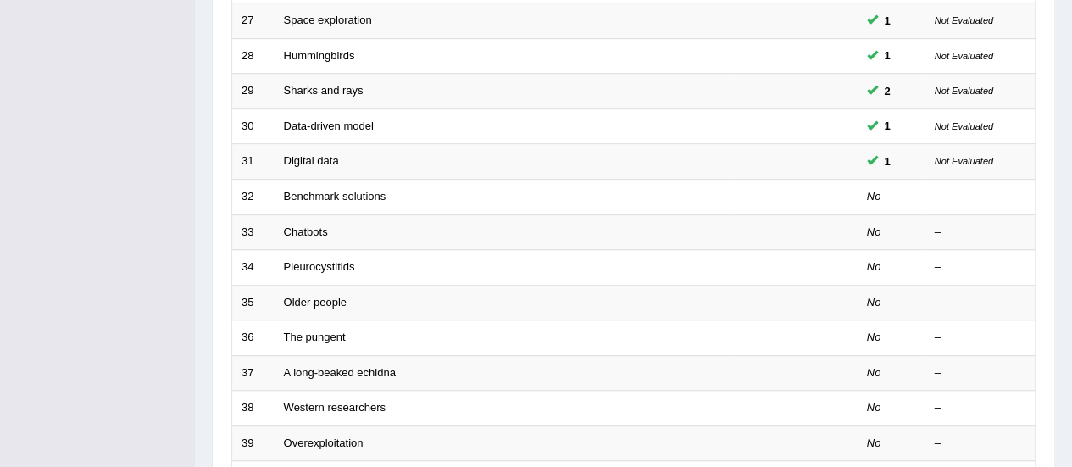
scroll to position [468, 0]
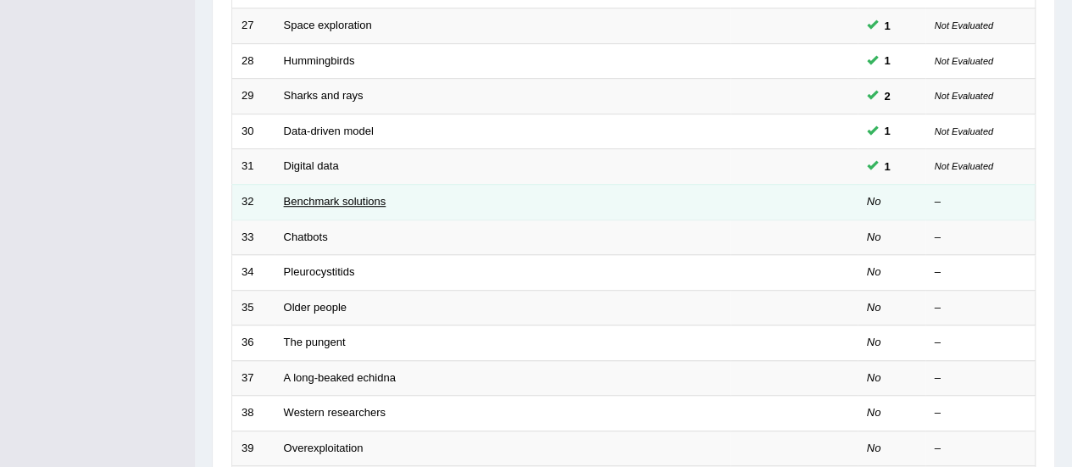
click at [330, 195] on link "Benchmark solutions" at bounding box center [335, 201] width 103 height 13
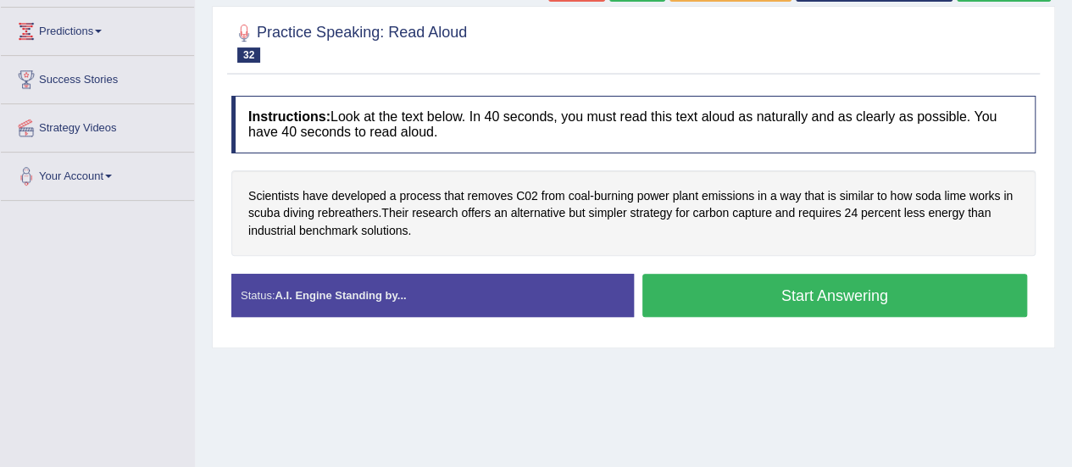
scroll to position [263, 0]
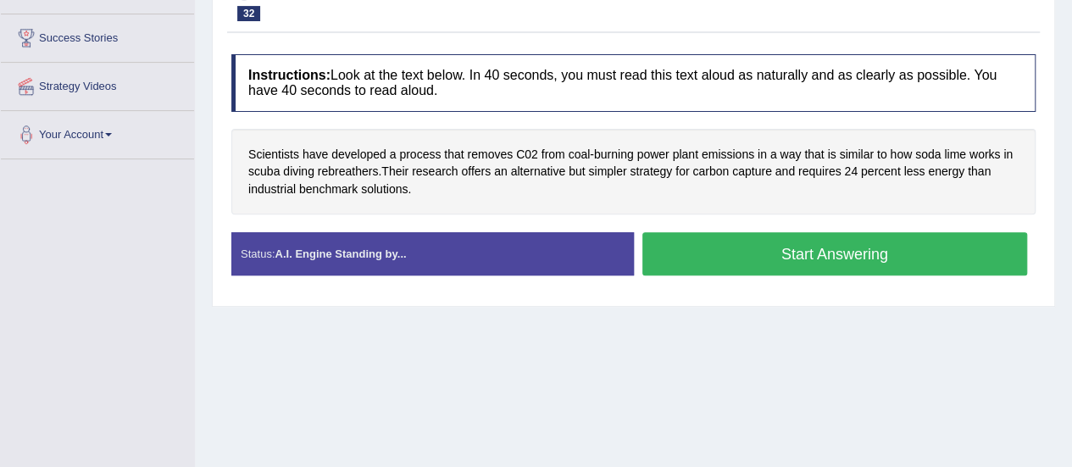
click at [803, 260] on button "Start Answering" at bounding box center [835, 253] width 386 height 43
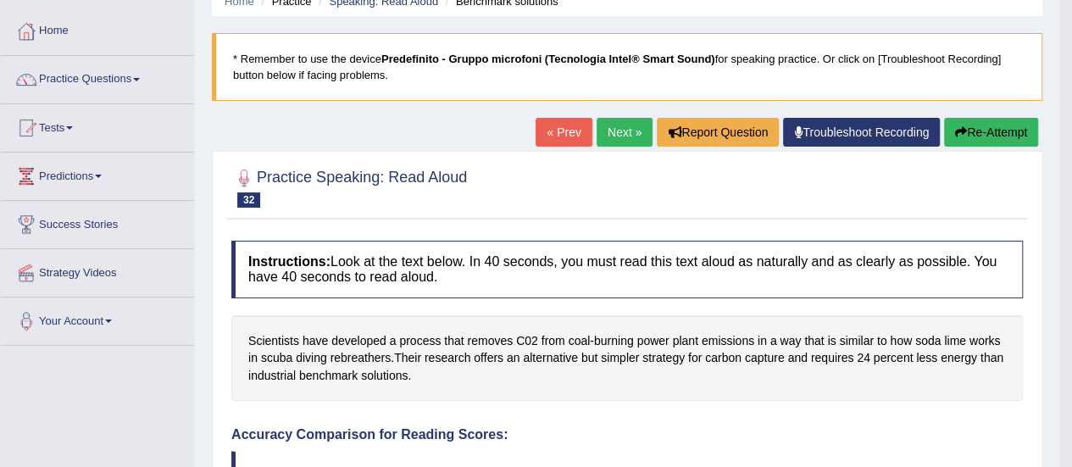
scroll to position [0, 0]
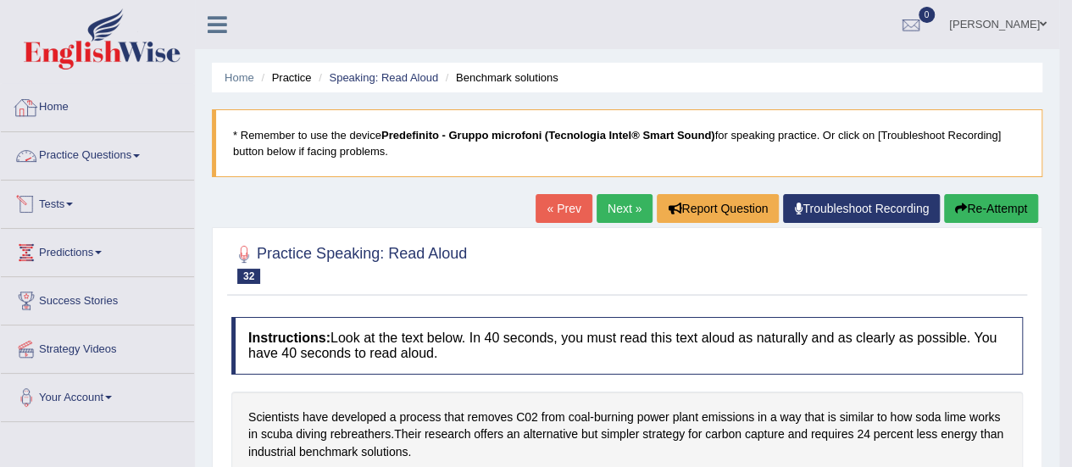
click at [58, 110] on link "Home" at bounding box center [97, 105] width 193 height 42
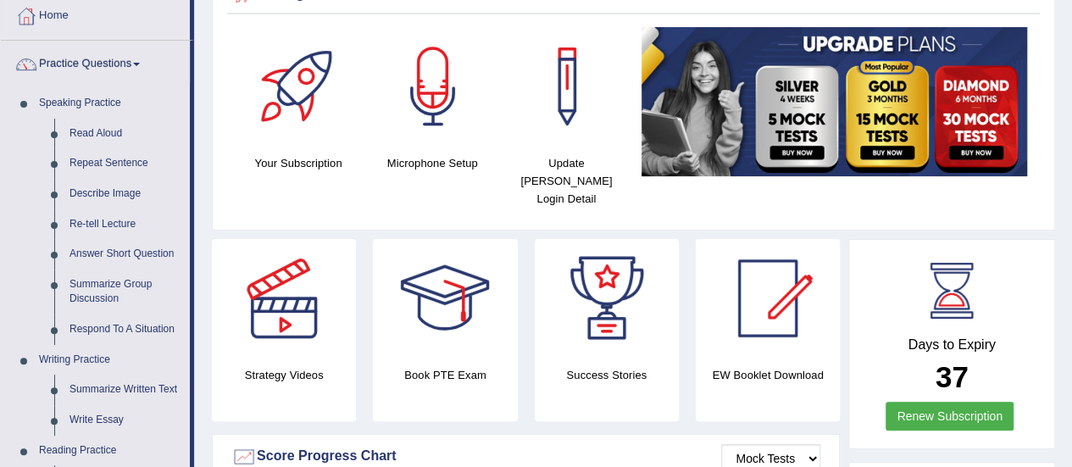
scroll to position [98, 0]
